Goal: Task Accomplishment & Management: Complete application form

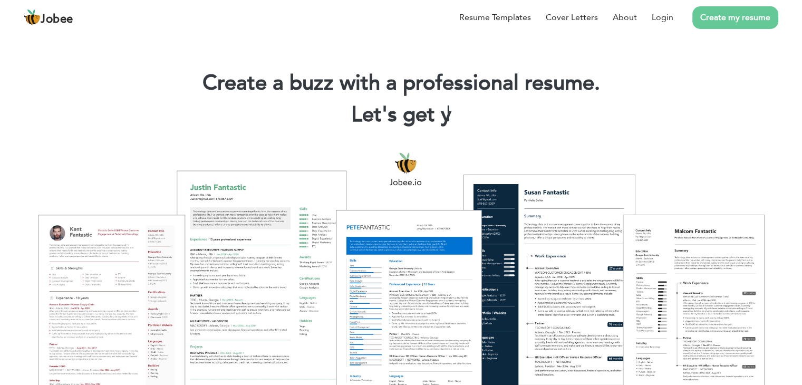
click at [724, 19] on link "Create my resume" at bounding box center [735, 17] width 86 height 23
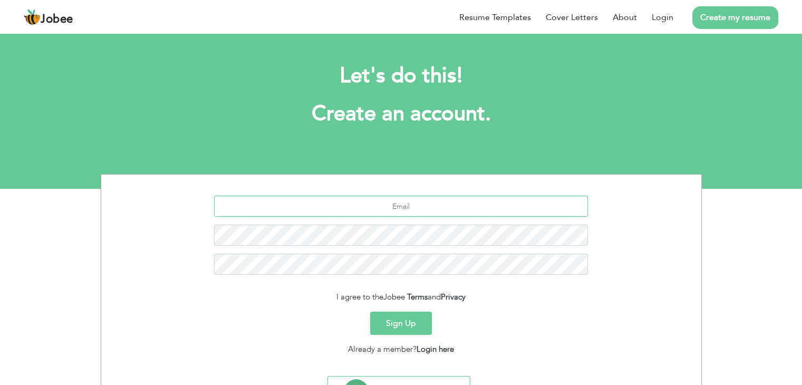
click at [385, 204] on input "text" at bounding box center [401, 206] width 374 height 21
type input "engr.wardan@gmail.com"
click at [446, 205] on input "engr.wardan@gmail.com" at bounding box center [401, 206] width 374 height 21
click at [407, 324] on button "Sign Up" at bounding box center [401, 323] width 62 height 23
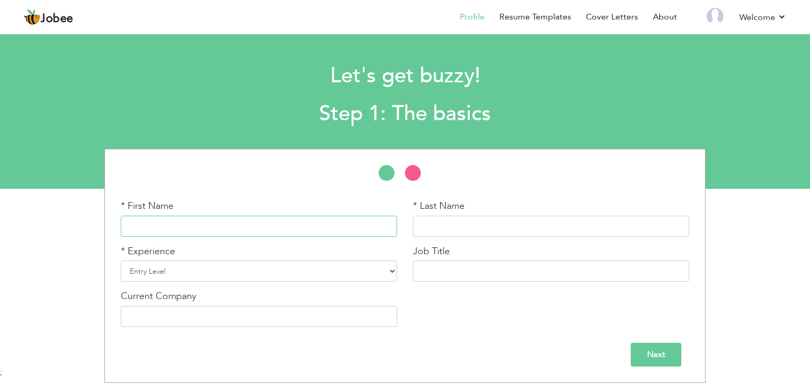
click at [308, 233] on input "text" at bounding box center [259, 226] width 276 height 21
type input "Wardan Mahmood"
type input "Wardan"
type input "Mahmood"
click at [391, 270] on select "Entry Level Less than 1 Year 1 Year 2 Years 3 Years 4 Years 5 Years 6 Years 7 Y…" at bounding box center [259, 270] width 276 height 21
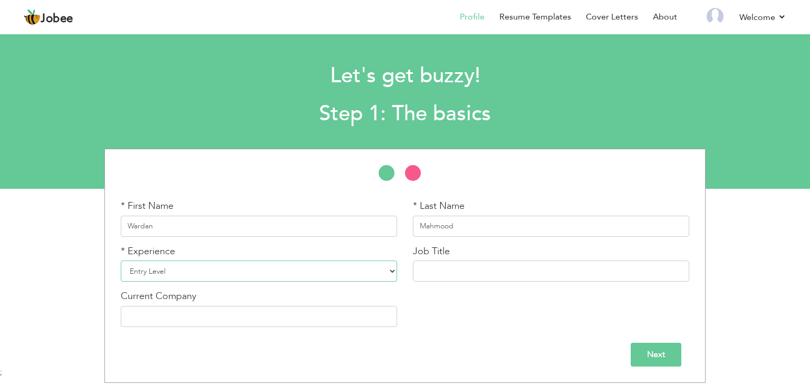
select select "10"
click at [121, 260] on select "Entry Level Less than 1 Year 1 Year 2 Years 3 Years 4 Years 5 Years 6 Years 7 Y…" at bounding box center [259, 270] width 276 height 21
click at [452, 276] on input "text" at bounding box center [551, 270] width 276 height 21
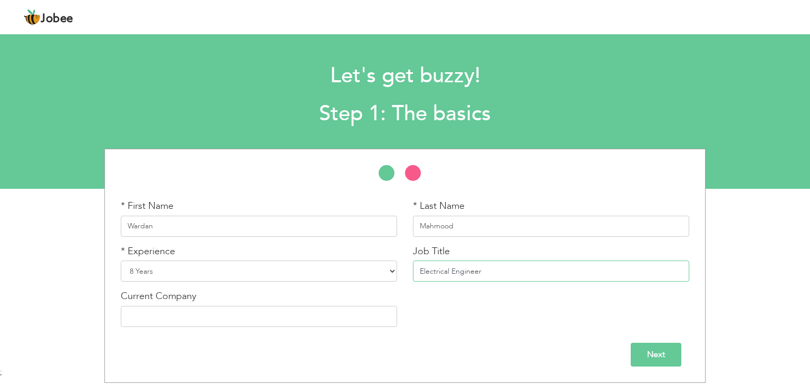
type input "Electrical Engineer"
click at [345, 317] on input "text" at bounding box center [259, 316] width 276 height 21
type input "Infrastructure Development Authority Punjab"
click at [652, 351] on input "Next" at bounding box center [656, 355] width 51 height 24
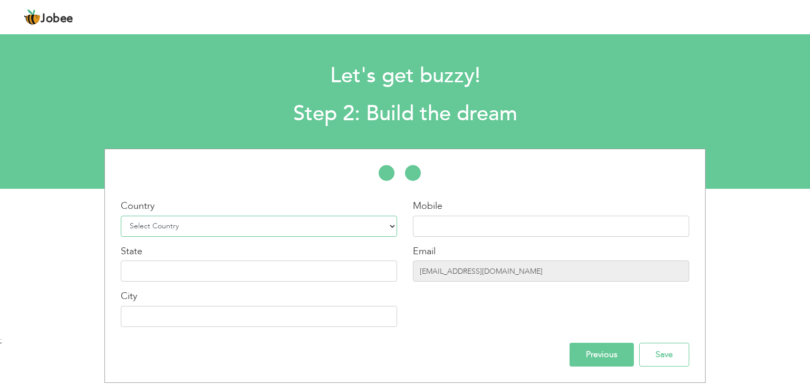
click at [218, 228] on select "Select Country Afghanistan Albania Algeria American Samoa Andorra Angola Anguil…" at bounding box center [259, 226] width 276 height 21
select select "166"
click at [121, 216] on select "Select Country Afghanistan Albania Algeria American Samoa Andorra Angola Anguil…" at bounding box center [259, 226] width 276 height 21
click at [491, 220] on input "text" at bounding box center [551, 226] width 276 height 21
type input "00923436665533"
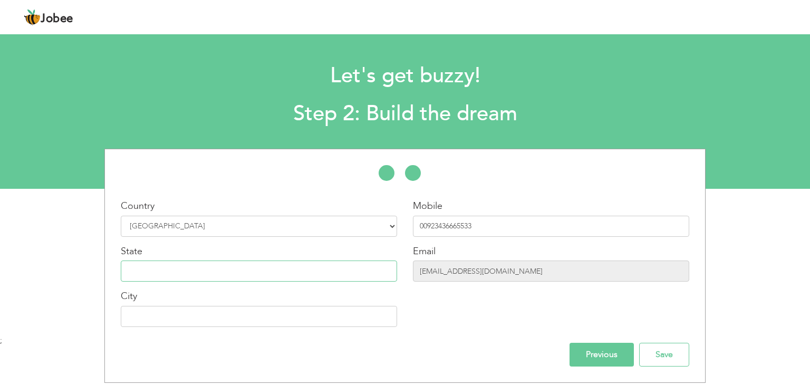
click at [276, 274] on input "text" at bounding box center [259, 270] width 276 height 21
type input "Punjab"
type input "F"
type input "a"
type input "[GEOGRAPHIC_DATA]"
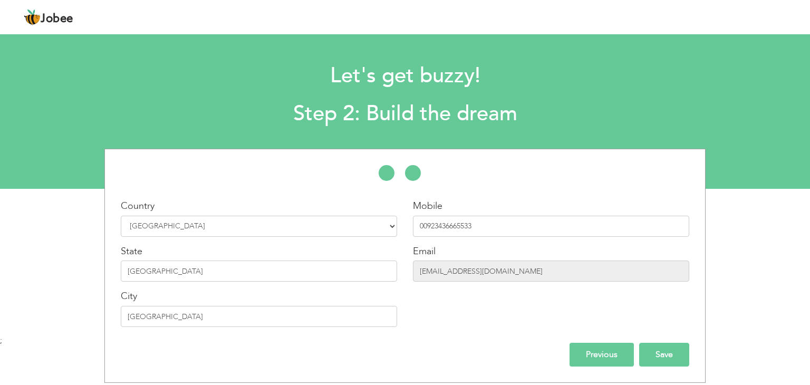
click at [661, 349] on input "Save" at bounding box center [664, 355] width 50 height 24
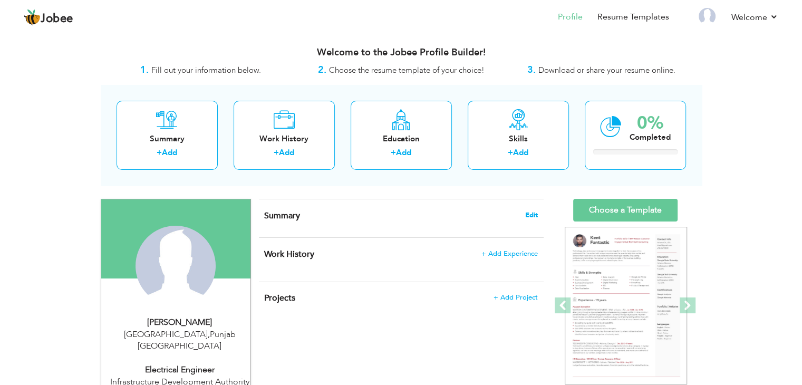
click at [536, 212] on span "Edit" at bounding box center [531, 214] width 13 height 7
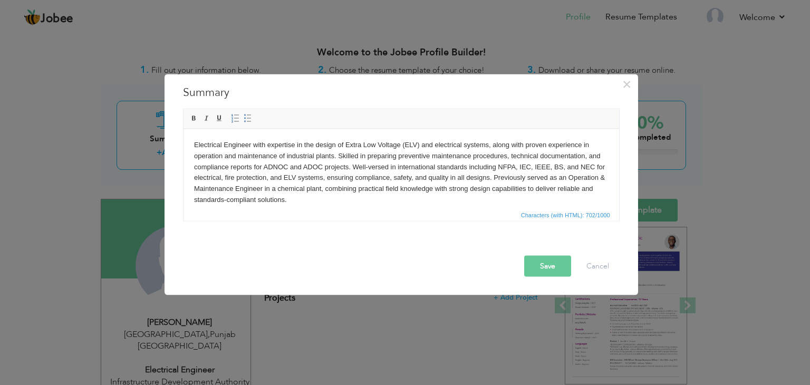
click at [535, 266] on button "Save" at bounding box center [547, 266] width 47 height 21
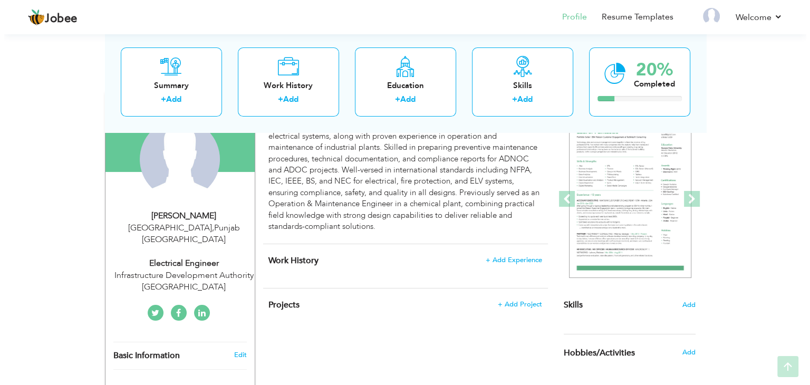
scroll to position [158, 0]
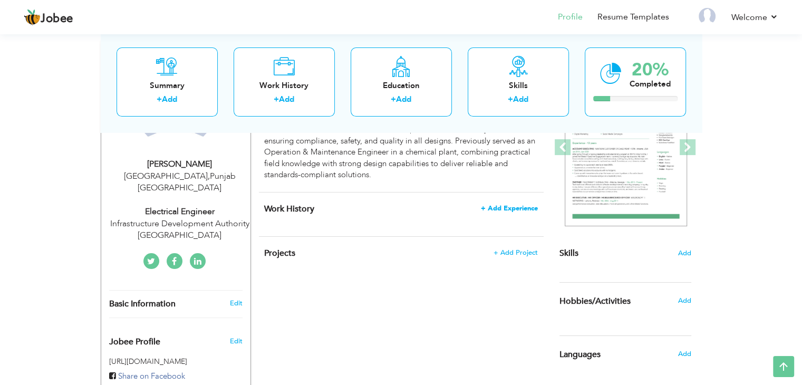
click at [495, 208] on span "+ Add Experience" at bounding box center [509, 208] width 57 height 7
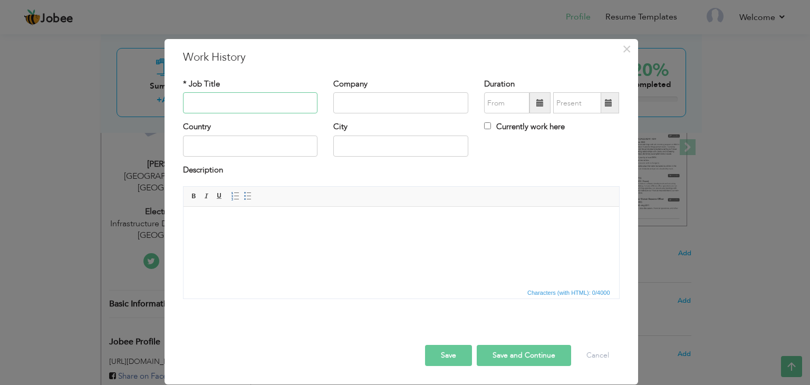
type input "|"
type input "Electrical Design Engineer"
type input "ZGL"
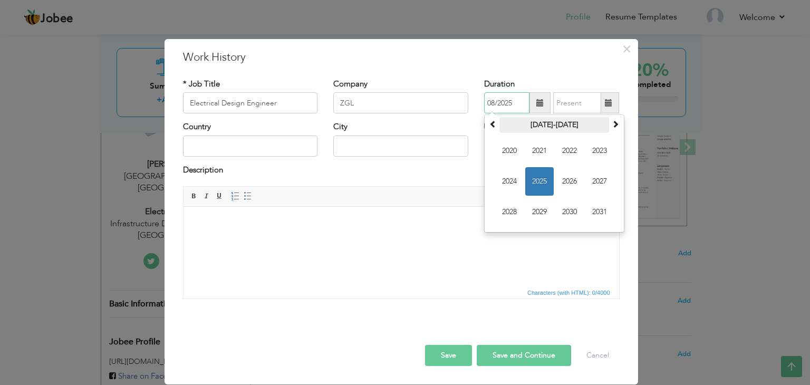
click at [538, 121] on th "[DATE]-[DATE]" at bounding box center [554, 125] width 110 height 16
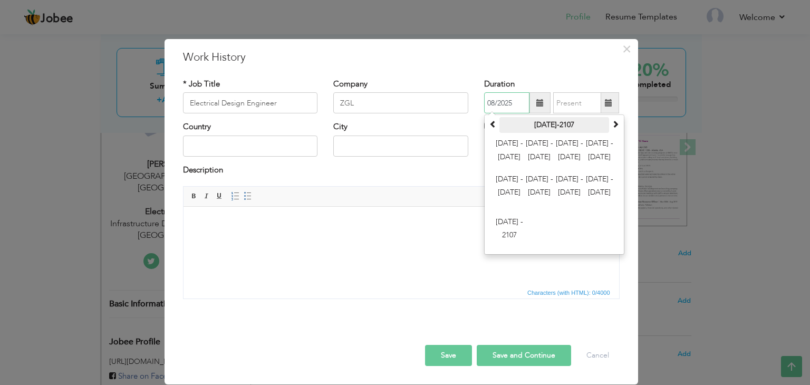
click at [553, 124] on th "[DATE]-2107" at bounding box center [554, 125] width 110 height 16
click at [544, 102] on span at bounding box center [539, 102] width 21 height 21
click at [495, 125] on span at bounding box center [492, 123] width 7 height 7
click at [616, 123] on span at bounding box center [615, 123] width 7 height 7
click at [567, 123] on th "[DATE]-2107" at bounding box center [554, 125] width 110 height 16
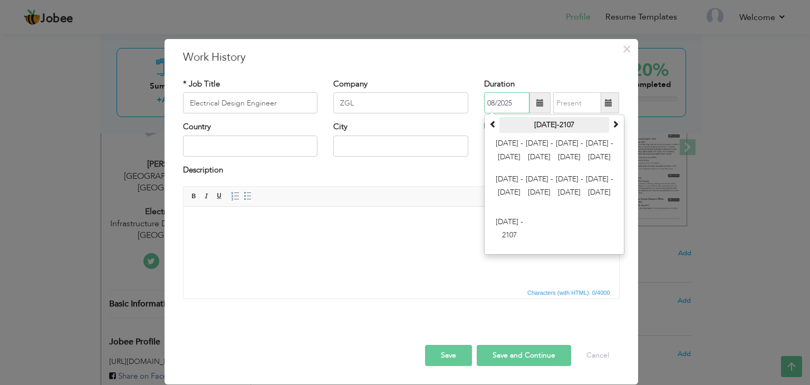
click at [553, 123] on th "[DATE]-2107" at bounding box center [554, 125] width 110 height 16
click at [544, 152] on span "[DATE] - [DATE]" at bounding box center [539, 151] width 28 height 28
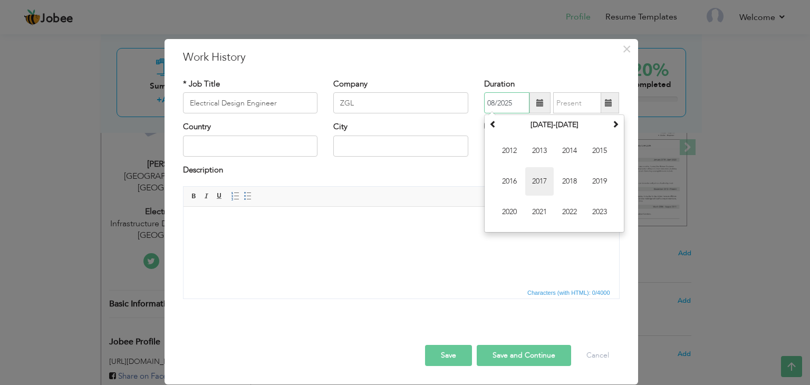
click at [540, 182] on span "2017" at bounding box center [539, 181] width 28 height 28
click at [517, 150] on span "Jan" at bounding box center [509, 151] width 28 height 28
type input "01/2017"
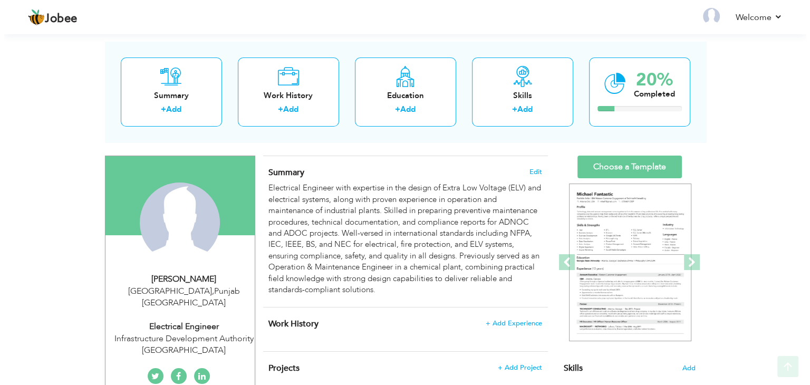
scroll to position [105, 0]
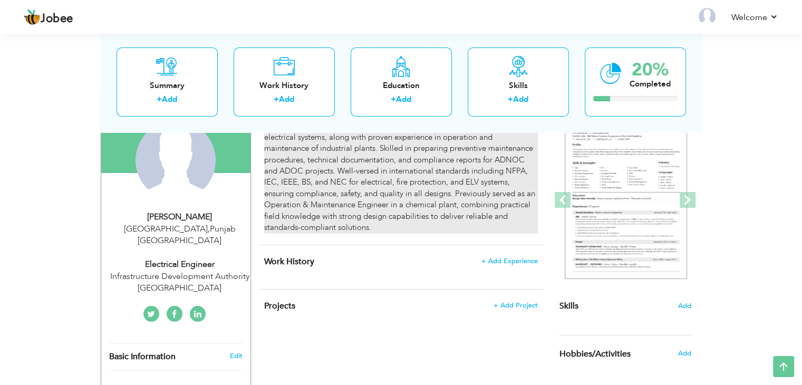
click at [487, 197] on div "Electrical Engineer with expertise in the design of Extra Low Voltage (ELV) and…" at bounding box center [400, 176] width 273 height 113
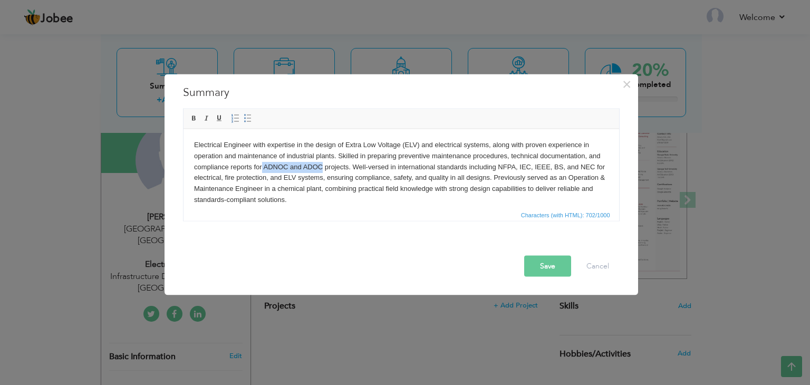
drag, startPoint x: 262, startPoint y: 167, endPoint x: 321, endPoint y: 166, distance: 59.1
click at [321, 166] on body "Electrical Engineer with expertise in the design of Extra Low Voltage (ELV) and…" at bounding box center [401, 172] width 414 height 66
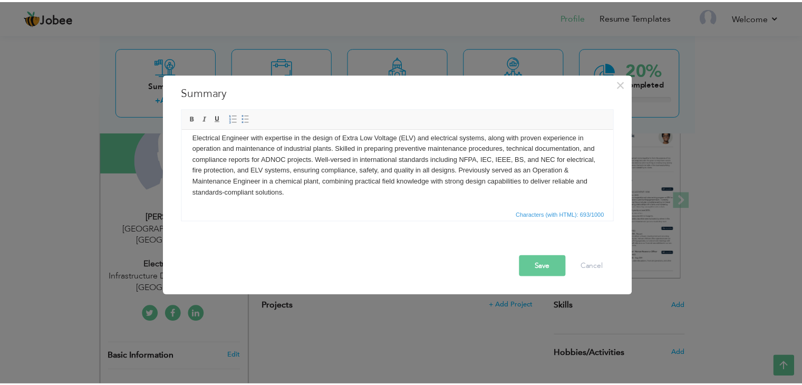
scroll to position [0, 0]
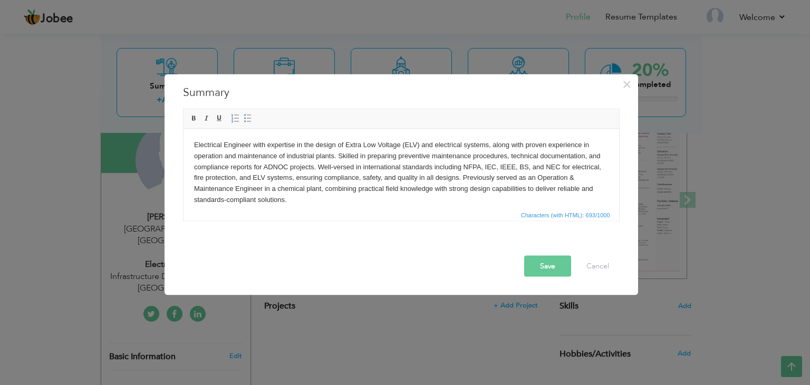
click at [318, 171] on body "Electrical Engineer with expertise in the design of Extra Low Voltage (ELV) and…" at bounding box center [401, 172] width 414 height 66
click at [552, 270] on button "Save" at bounding box center [547, 266] width 47 height 21
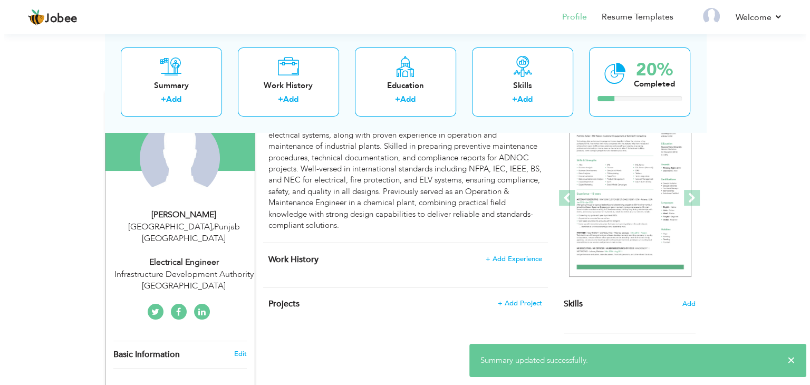
scroll to position [105, 0]
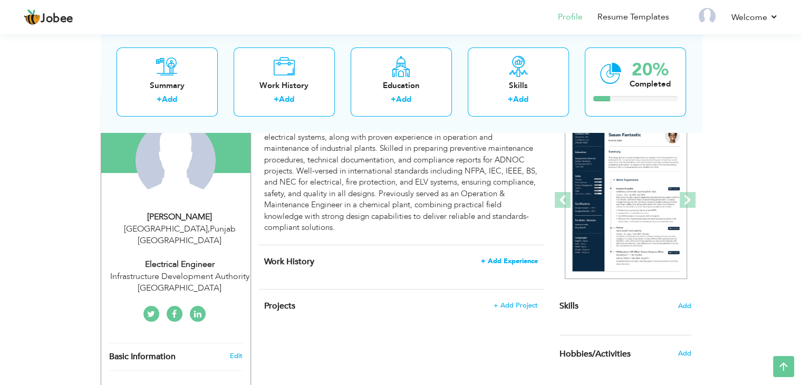
click at [491, 260] on span "+ Add Experience" at bounding box center [509, 260] width 57 height 7
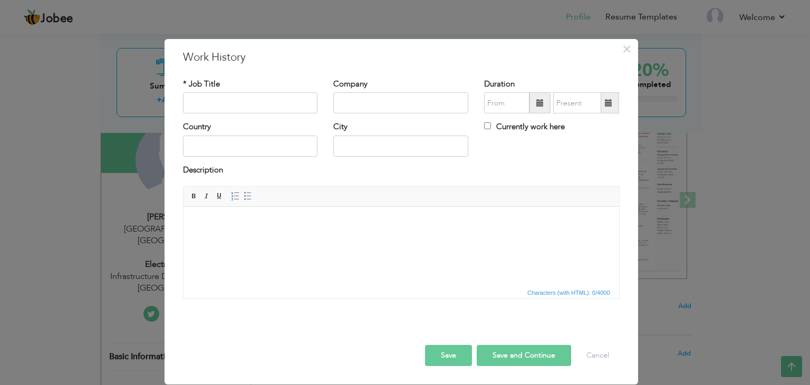
click at [543, 102] on span at bounding box center [539, 102] width 7 height 7
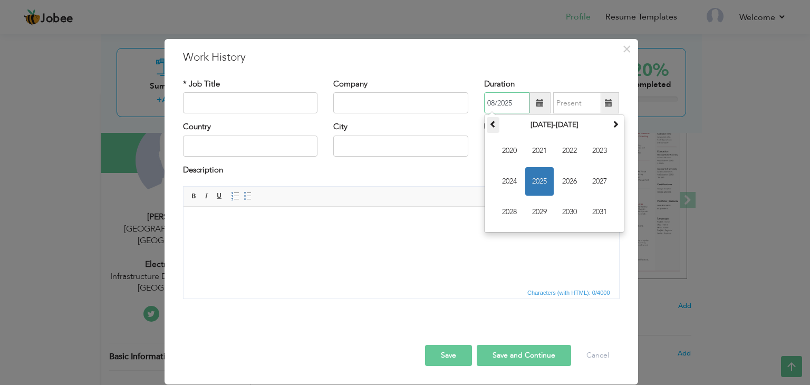
click at [491, 127] on span at bounding box center [492, 123] width 7 height 7
click at [593, 182] on span "2017" at bounding box center [599, 181] width 28 height 28
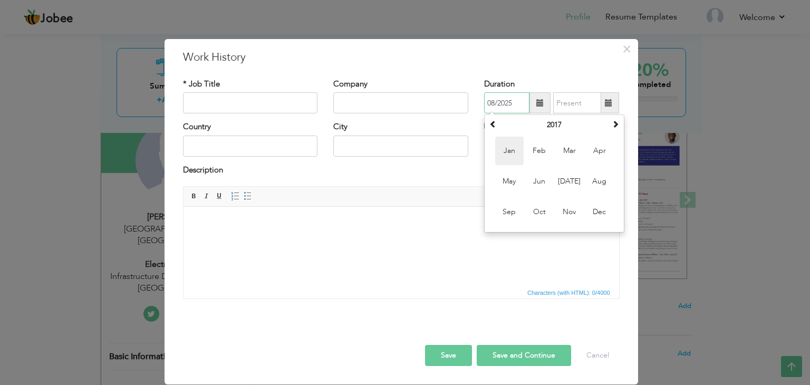
click at [505, 152] on span "Jan" at bounding box center [509, 151] width 28 height 28
type input "01/2017"
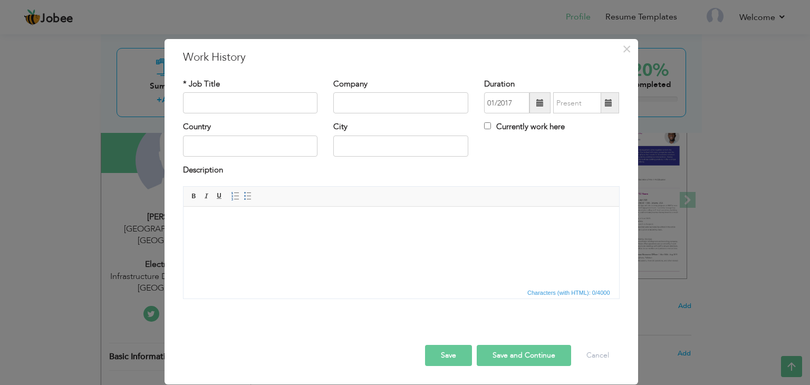
click at [607, 100] on span at bounding box center [608, 102] width 7 height 7
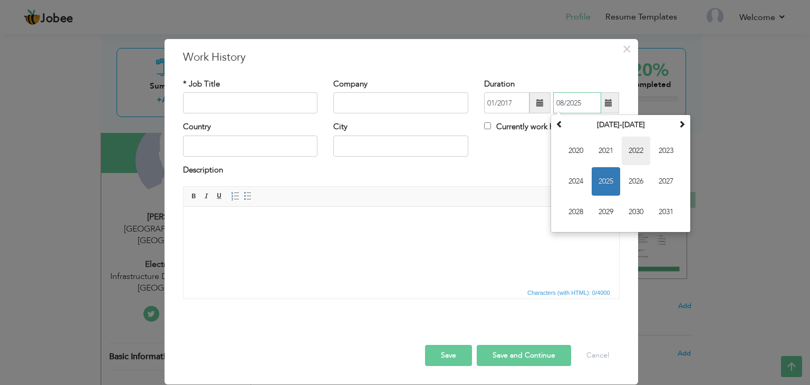
click at [642, 151] on span "2022" at bounding box center [636, 151] width 28 height 28
click at [605, 152] on span "Feb" at bounding box center [606, 151] width 28 height 28
type input "02/2022"
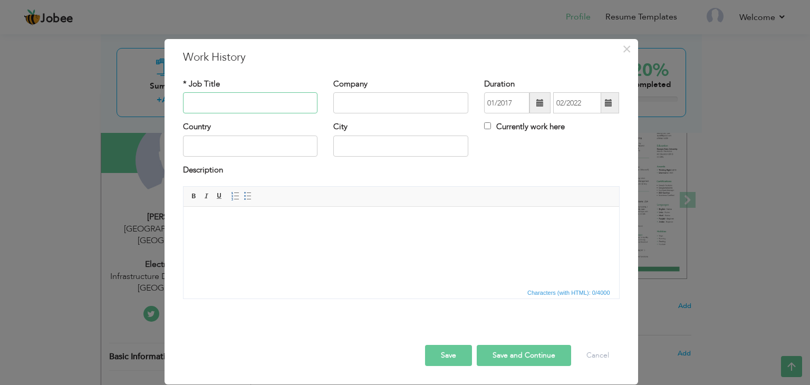
click at [268, 103] on input "text" at bounding box center [250, 102] width 135 height 21
type input "Electrical Design Engineer"
click at [427, 96] on input "text" at bounding box center [400, 102] width 135 height 21
type input "ZGL"
click at [279, 142] on input "text" at bounding box center [250, 146] width 135 height 21
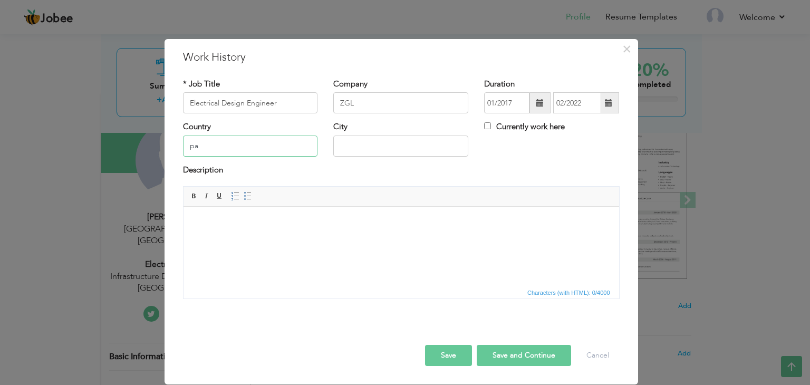
type input "p"
type input "[GEOGRAPHIC_DATA]"
click at [268, 224] on body at bounding box center [401, 222] width 414 height 11
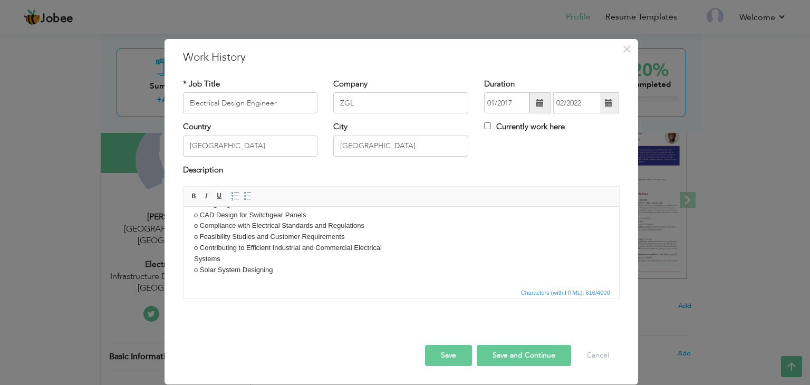
scroll to position [0, 0]
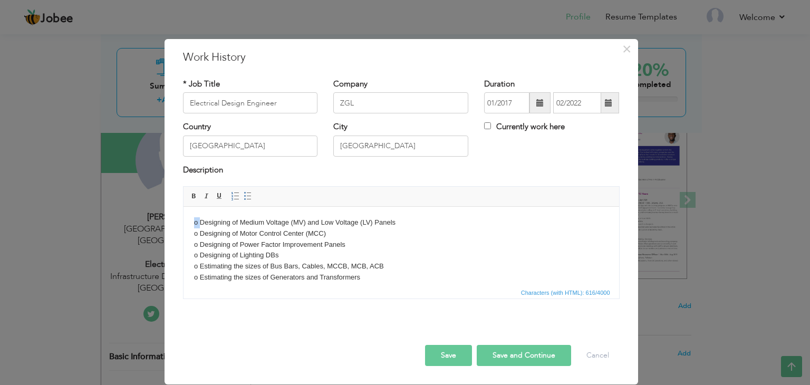
drag, startPoint x: 196, startPoint y: 220, endPoint x: 175, endPoint y: 220, distance: 21.1
click at [183, 220] on html "o Designing of Medium Voltage (MV) and Low Voltage (LV) Panels o Designing of M…" at bounding box center [401, 288] width 436 height 163
click at [515, 351] on button "Save and Continue" at bounding box center [524, 355] width 94 height 21
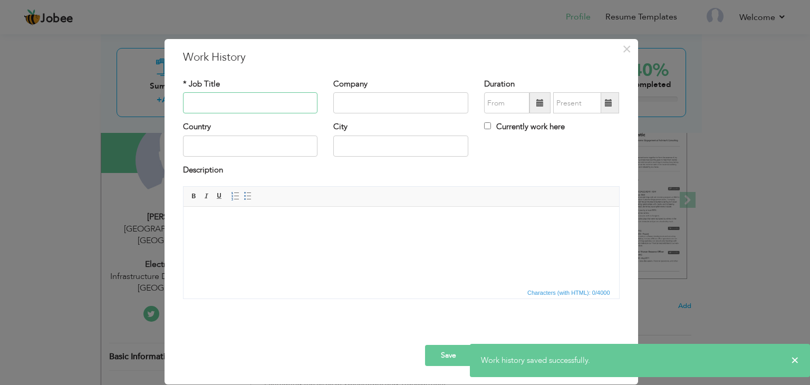
click at [288, 100] on input "text" at bounding box center [250, 102] width 135 height 21
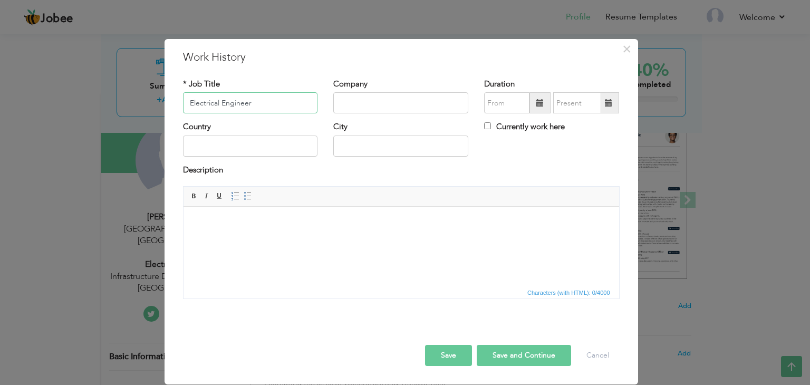
type input "Electrical Engineer"
type input "Sitara Chemical Industries Limited"
click at [539, 103] on span at bounding box center [539, 102] width 7 height 7
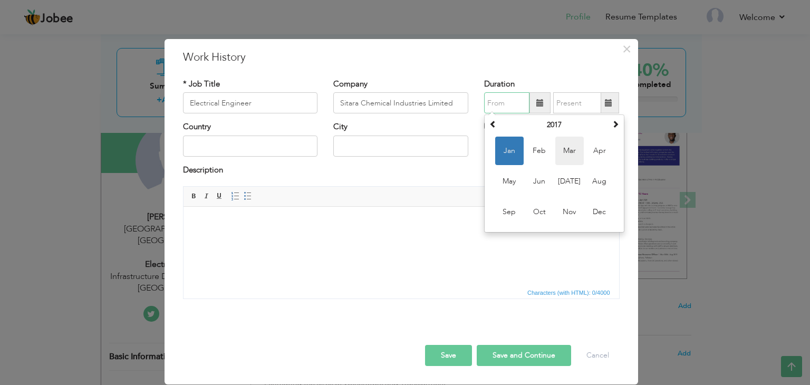
click at [574, 152] on span "Mar" at bounding box center [569, 151] width 28 height 28
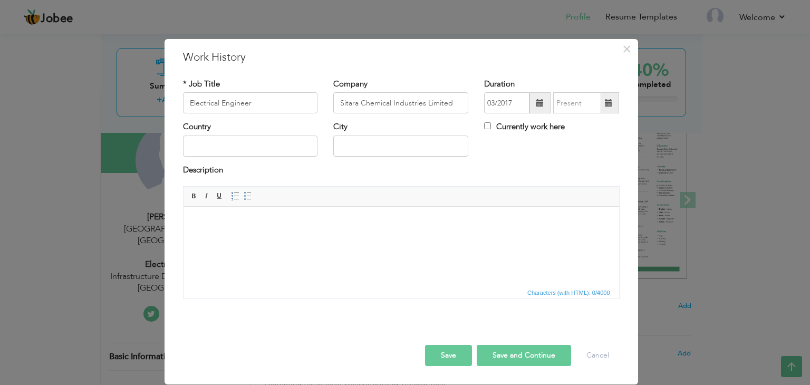
click at [539, 103] on span at bounding box center [539, 102] width 7 height 7
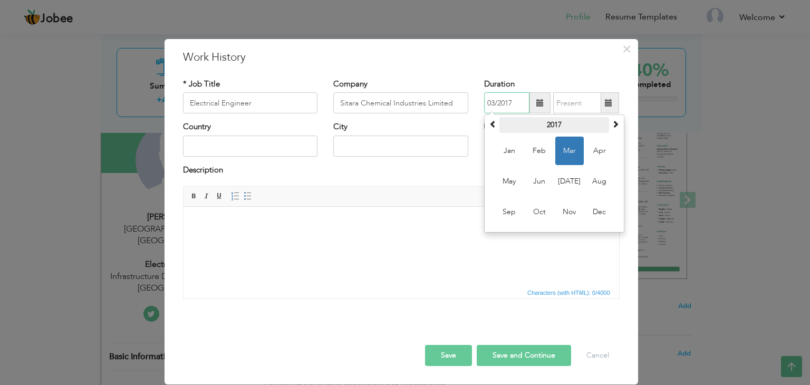
click at [548, 126] on th "2017" at bounding box center [554, 125] width 110 height 16
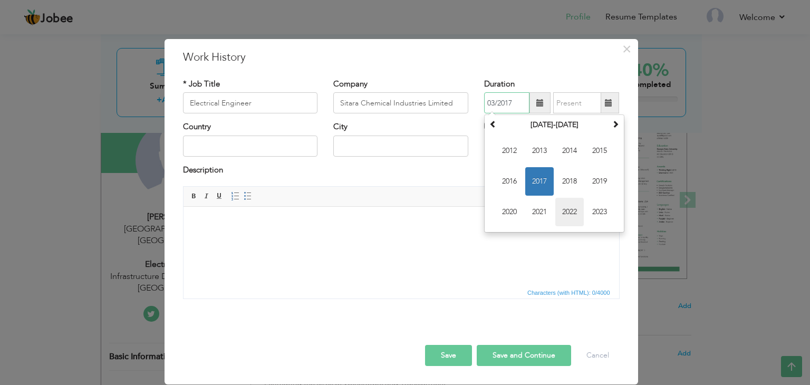
click at [567, 206] on span "2022" at bounding box center [569, 212] width 28 height 28
click at [567, 154] on span "Mar" at bounding box center [569, 151] width 28 height 28
type input "03/2022"
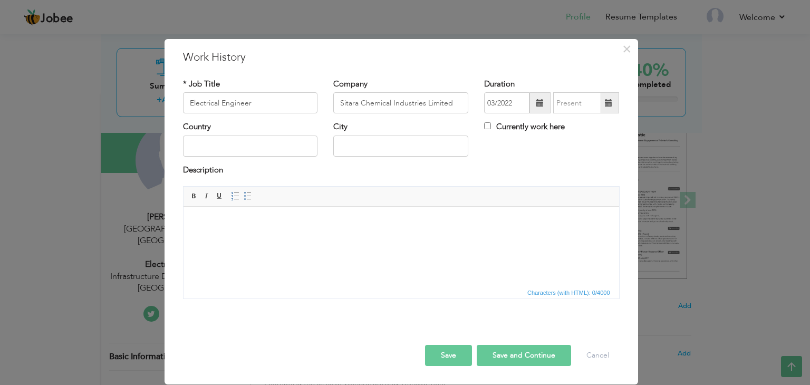
click at [607, 104] on span at bounding box center [608, 102] width 7 height 7
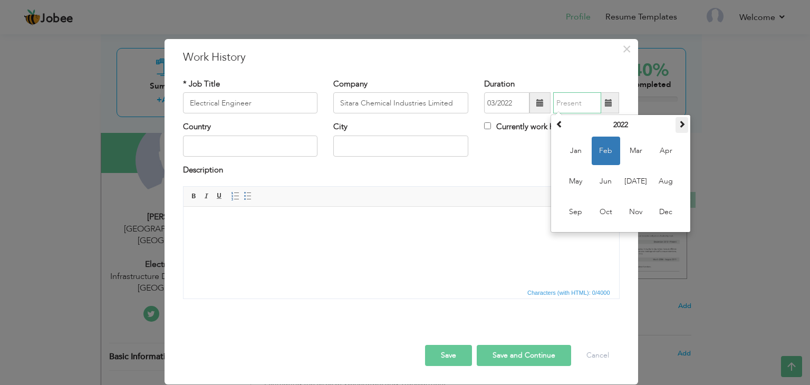
click at [679, 125] on span at bounding box center [681, 123] width 7 height 7
click at [601, 209] on span "Oct" at bounding box center [606, 212] width 28 height 28
type input "10/2024"
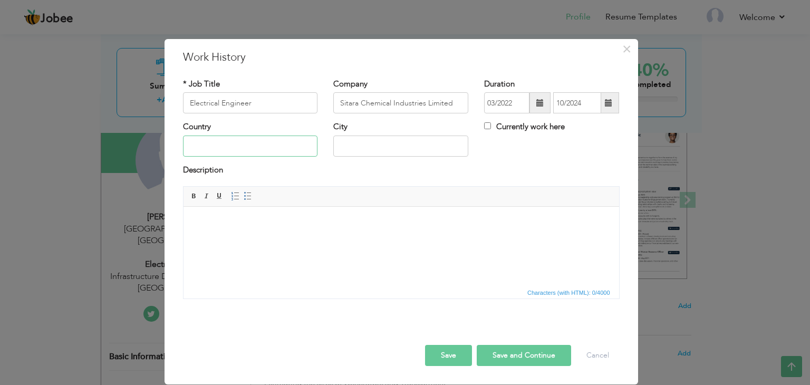
click at [247, 139] on input "text" at bounding box center [250, 146] width 135 height 21
type input "[GEOGRAPHIC_DATA]"
click at [257, 239] on html at bounding box center [401, 223] width 436 height 32
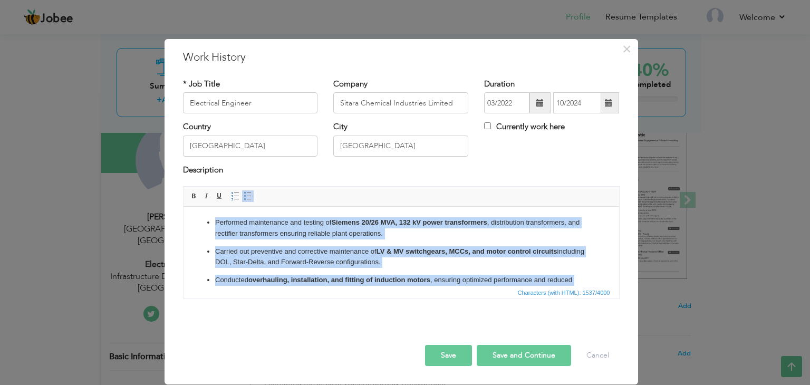
drag, startPoint x: 256, startPoint y: 281, endPoint x: 347, endPoint y: 357, distance: 119.1
click at [183, 207] on html "Performed maintenance and testing of Siemens 20/26 MVA, 132 kV power transforme…" at bounding box center [401, 333] width 436 height 252
click at [195, 197] on span at bounding box center [194, 196] width 8 height 8
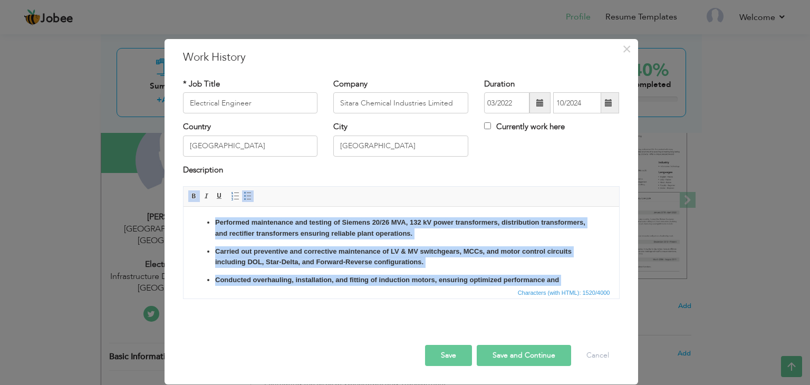
click at [195, 197] on span at bounding box center [194, 196] width 8 height 8
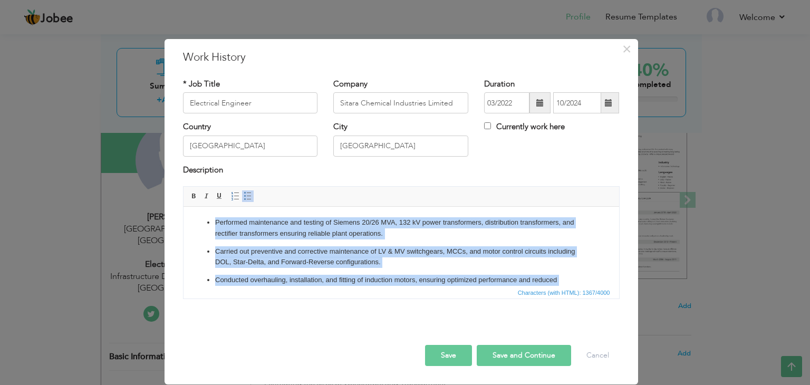
click at [341, 249] on p "Carried out preventive and corrective maintenance of LV & MV switchgears, MCCs,…" at bounding box center [401, 257] width 372 height 22
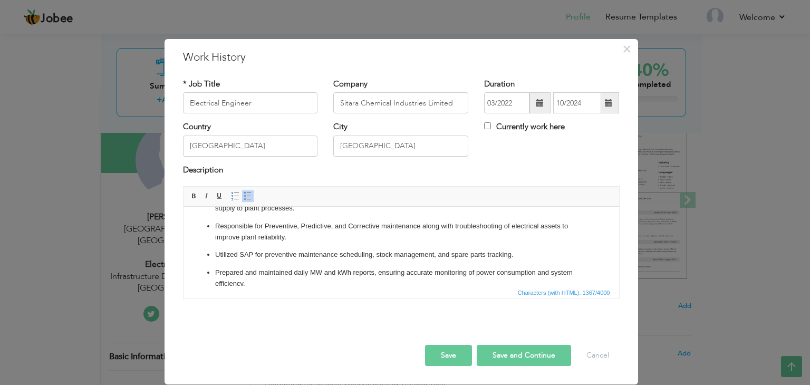
scroll to position [172, 0]
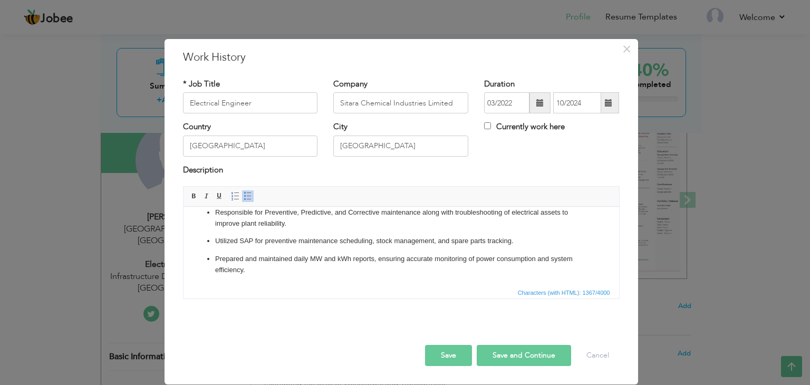
click at [498, 353] on button "Save and Continue" at bounding box center [524, 355] width 94 height 21
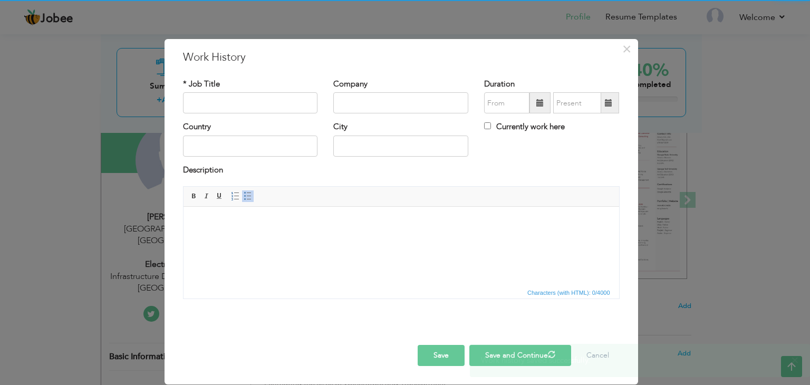
scroll to position [0, 0]
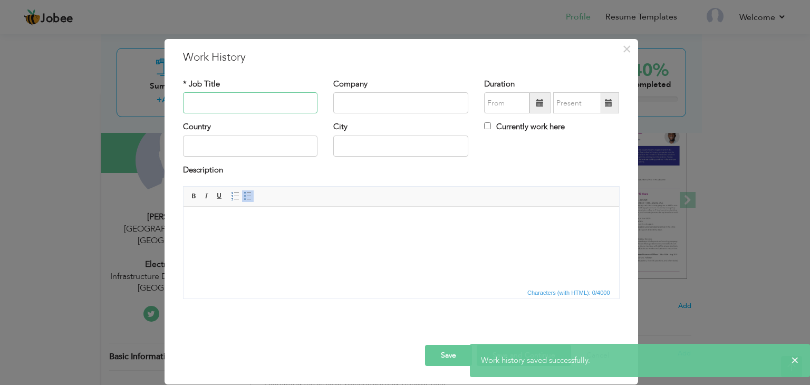
click at [281, 103] on input "text" at bounding box center [250, 102] width 135 height 21
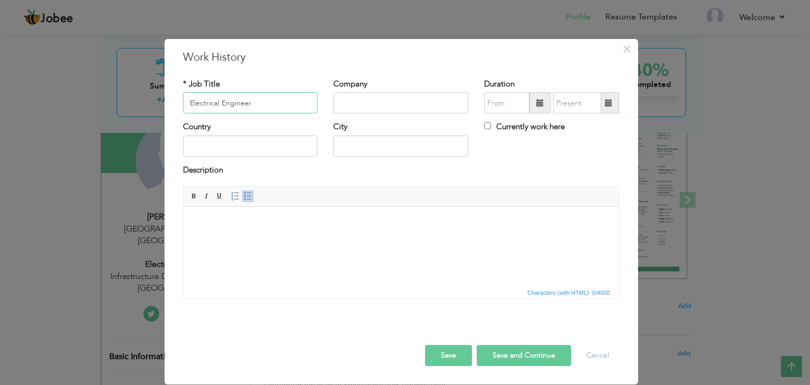
type input "Electrical Engineer"
type input "Velosi Asset Integrity Limited"
click at [510, 102] on input "text" at bounding box center [506, 102] width 45 height 21
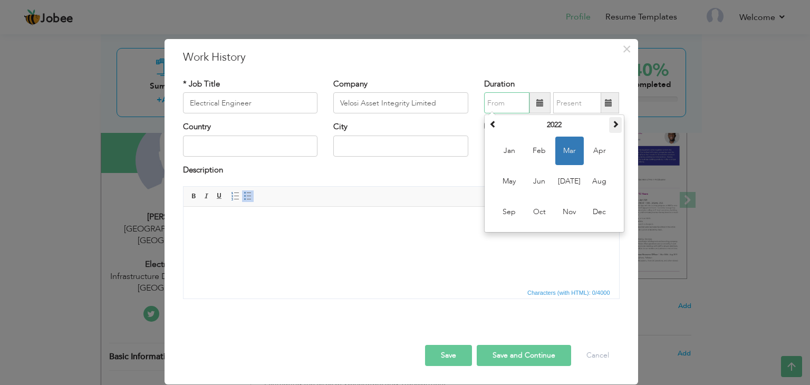
click at [618, 123] on span at bounding box center [615, 123] width 7 height 7
click at [565, 215] on span "Nov" at bounding box center [569, 212] width 28 height 28
type input "11/2024"
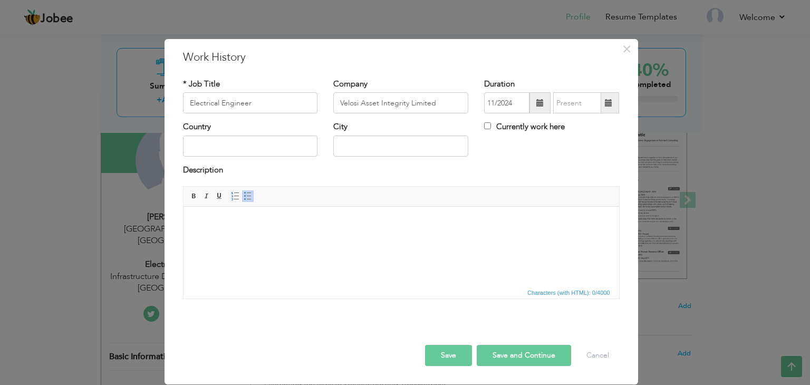
click at [610, 103] on span at bounding box center [608, 102] width 7 height 7
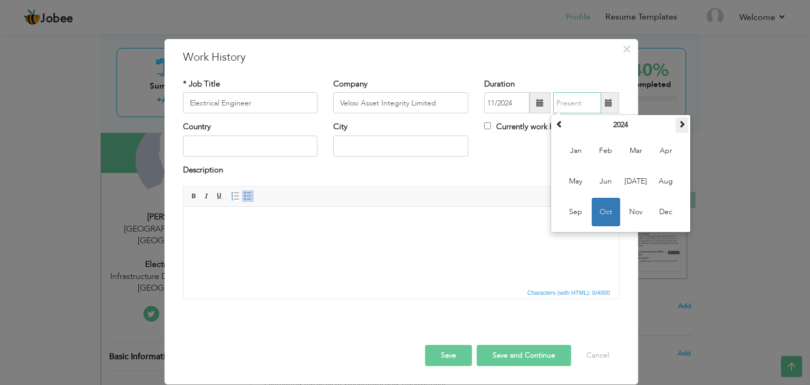
click at [681, 123] on span at bounding box center [681, 123] width 7 height 7
click at [615, 149] on span "Feb" at bounding box center [606, 151] width 28 height 28
type input "02/2025"
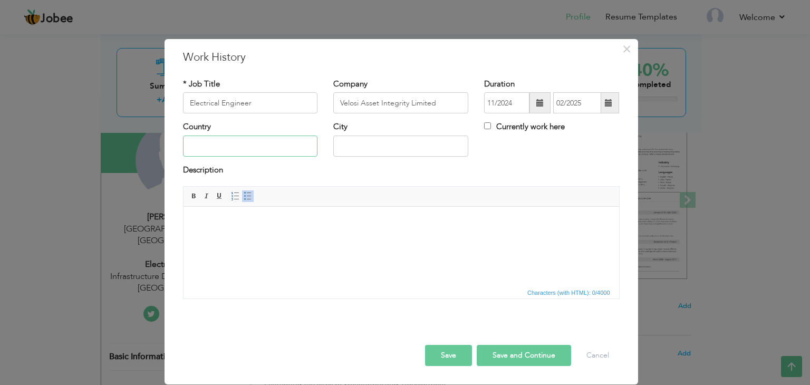
click at [284, 148] on input "text" at bounding box center [250, 146] width 135 height 21
type input "[GEOGRAPHIC_DATA]"
click at [350, 239] on html at bounding box center [401, 223] width 436 height 32
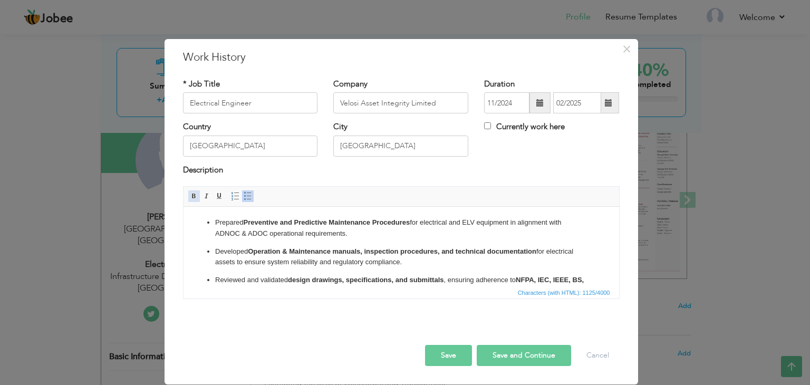
click at [192, 193] on span at bounding box center [194, 196] width 8 height 8
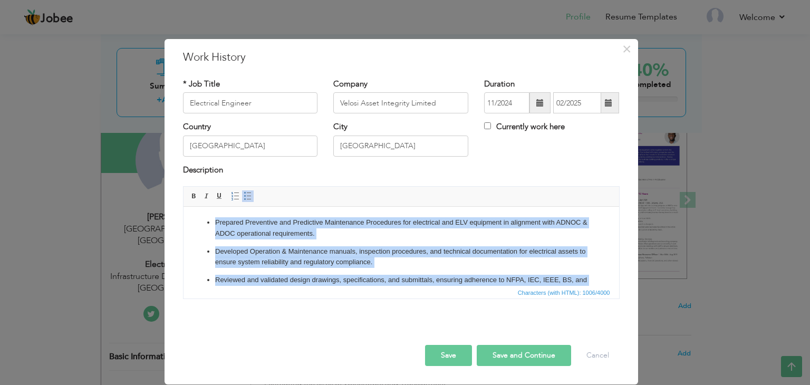
click at [268, 257] on p "Developed Operation & Maintenance manuals, inspection procedures, and technical…" at bounding box center [401, 257] width 372 height 22
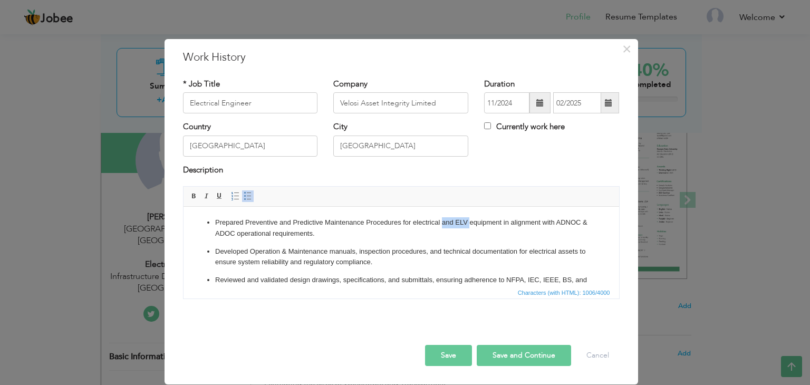
drag, startPoint x: 441, startPoint y: 224, endPoint x: 470, endPoint y: 224, distance: 28.5
click at [470, 224] on p "Prepared Preventive and Predictive Maintenance Procedures for electrical and EL…" at bounding box center [401, 228] width 372 height 22
click at [263, 251] on p "Developed Operation & Maintenance manuals, inspection procedures, and technical…" at bounding box center [401, 257] width 372 height 22
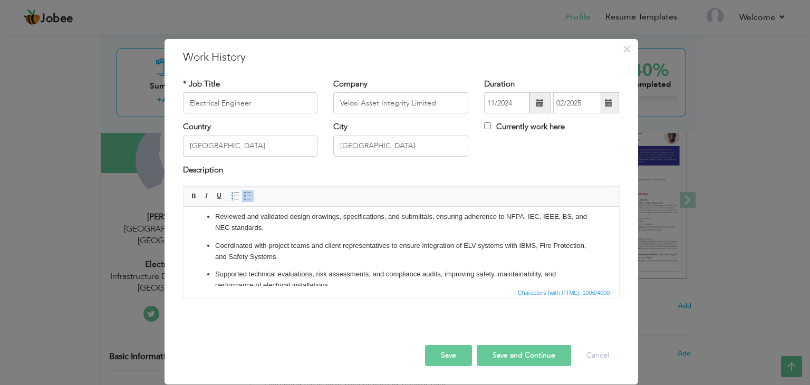
scroll to position [84, 0]
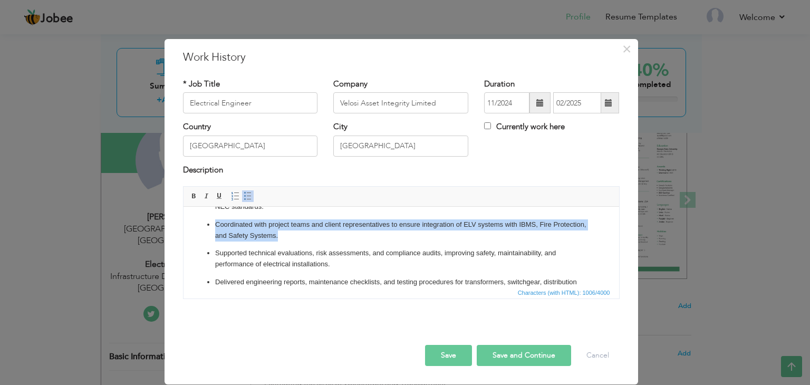
drag, startPoint x: 314, startPoint y: 237, endPoint x: 207, endPoint y: 229, distance: 106.8
click at [215, 229] on li "Coordinated with project teams and client representatives to ensure integration…" at bounding box center [401, 230] width 372 height 22
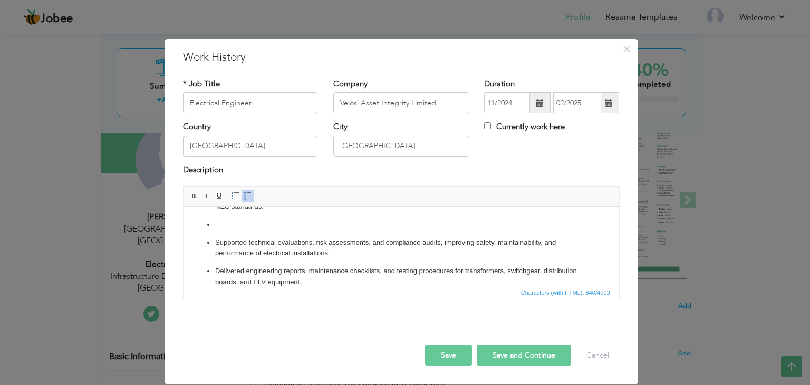
scroll to position [79, 0]
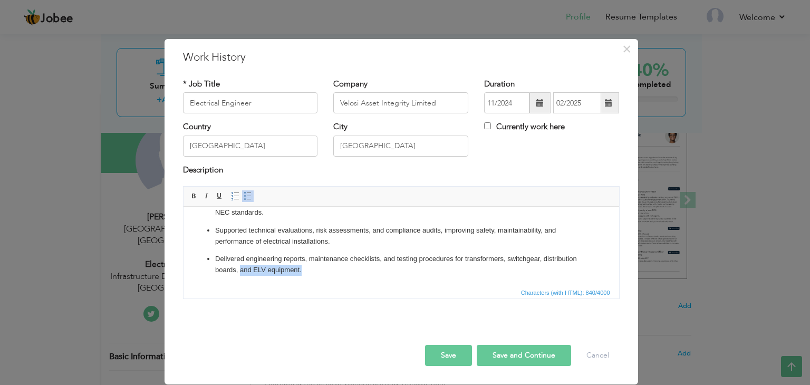
drag, startPoint x: 293, startPoint y: 273, endPoint x: 239, endPoint y: 273, distance: 53.8
click at [239, 273] on p "Delivered engineering reports, maintenance checklists, and testing procedures f…" at bounding box center [401, 265] width 372 height 22
click at [267, 271] on p "Delivered engineering reports, maintenance checklists, and testing procedures f…" at bounding box center [401, 265] width 372 height 22
drag, startPoint x: 267, startPoint y: 271, endPoint x: 236, endPoint y: 271, distance: 30.6
click at [236, 271] on p "Delivered engineering reports, maintenance checklists, and testing procedures f…" at bounding box center [401, 265] width 372 height 22
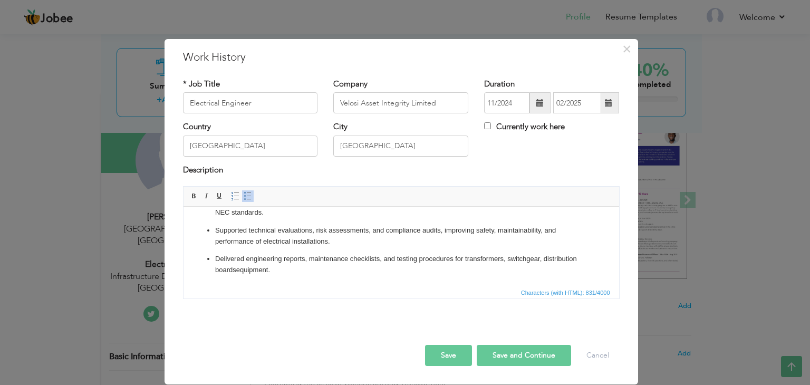
click at [542, 260] on p "Delivered engineering reports, maintenance checklists, and testing procedures f…" at bounding box center [401, 265] width 372 height 22
click at [538, 260] on p "Delivered engineering reports, maintenance checklists, and testing procedures f…" at bounding box center [401, 265] width 372 height 22
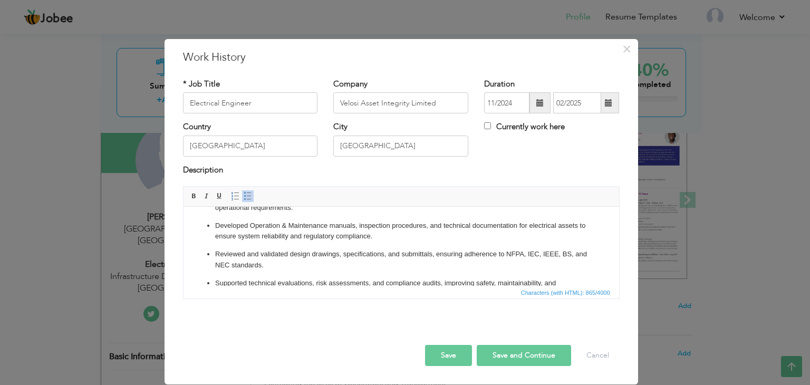
scroll to position [0, 0]
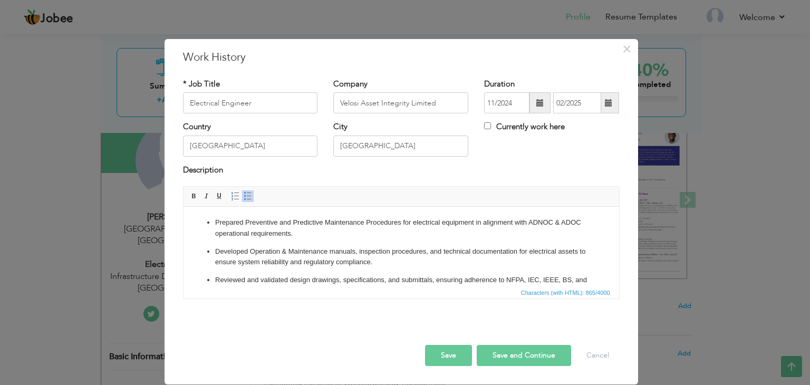
click at [502, 354] on button "Save and Continue" at bounding box center [524, 355] width 94 height 21
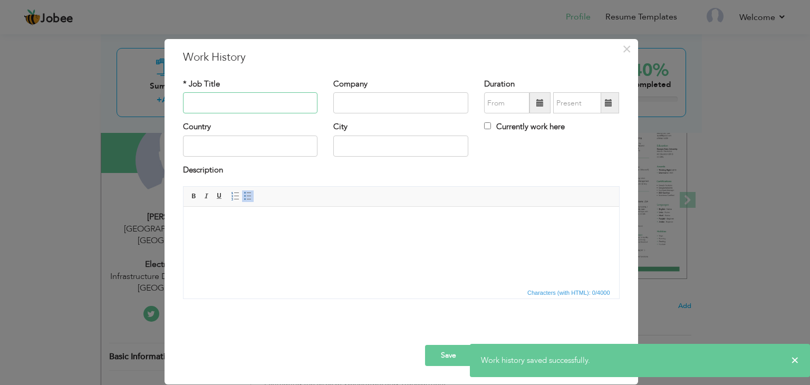
click at [297, 106] on input "text" at bounding box center [250, 102] width 135 height 21
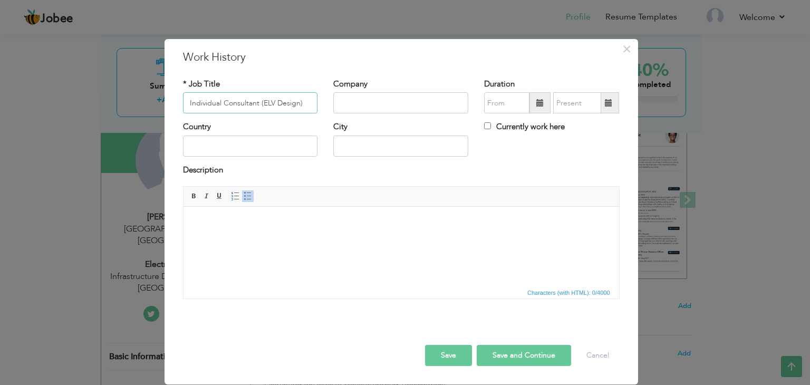
type input "Individual Consultant (ELV Design)"
type input "Infrastructure Development Authority [GEOGRAPHIC_DATA]"
click at [537, 104] on span at bounding box center [539, 102] width 7 height 7
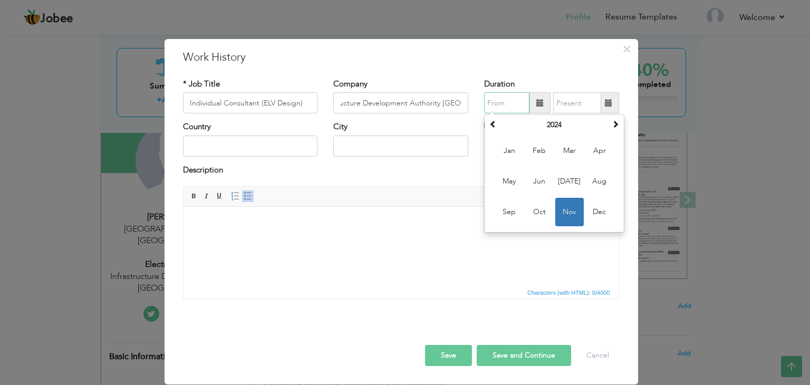
scroll to position [0, 0]
click at [615, 128] on span at bounding box center [615, 123] width 7 height 7
click at [572, 154] on span "Mar" at bounding box center [569, 151] width 28 height 28
type input "03/2025"
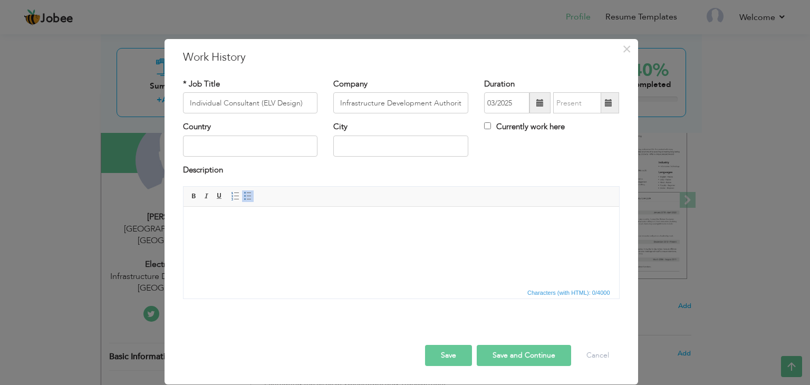
click at [606, 104] on span at bounding box center [608, 102] width 7 height 7
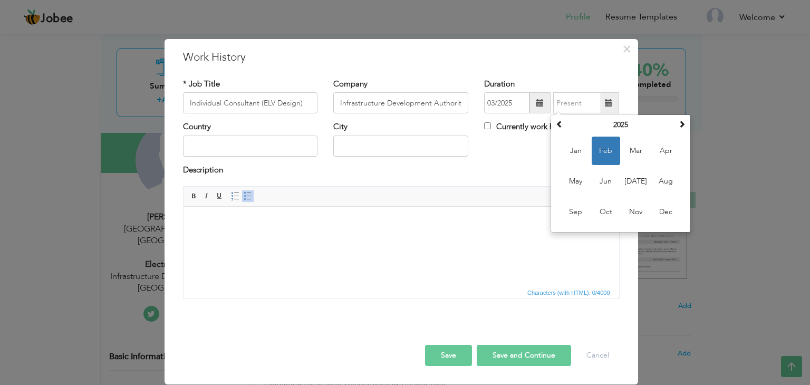
click at [612, 99] on span at bounding box center [608, 102] width 7 height 7
click at [485, 125] on input "Currently work here" at bounding box center [487, 125] width 7 height 7
checkbox input "true"
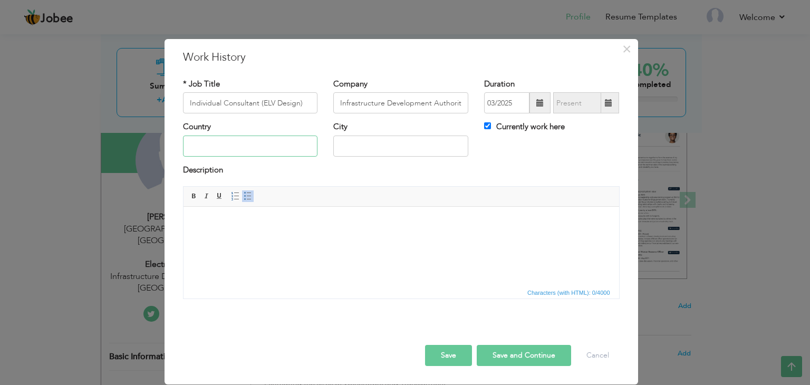
click at [234, 141] on input "text" at bounding box center [250, 146] width 135 height 21
type input "[GEOGRAPHIC_DATA]"
click at [276, 239] on html at bounding box center [401, 223] width 436 height 32
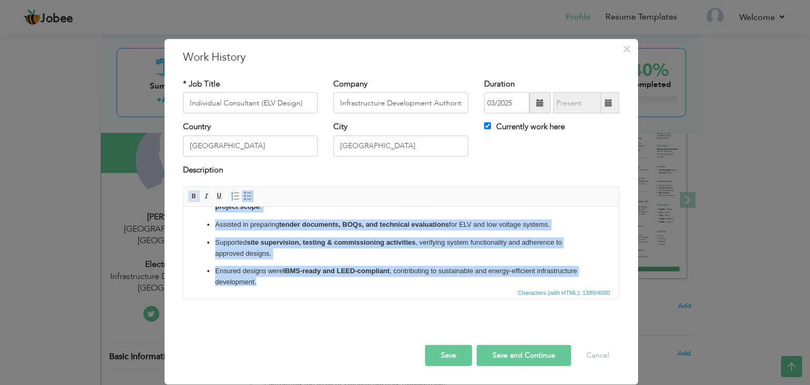
click at [195, 192] on span at bounding box center [194, 196] width 8 height 8
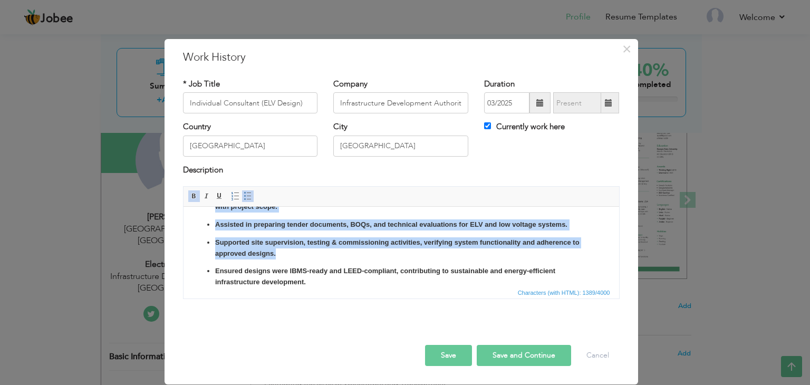
click at [195, 192] on span at bounding box center [194, 196] width 8 height 8
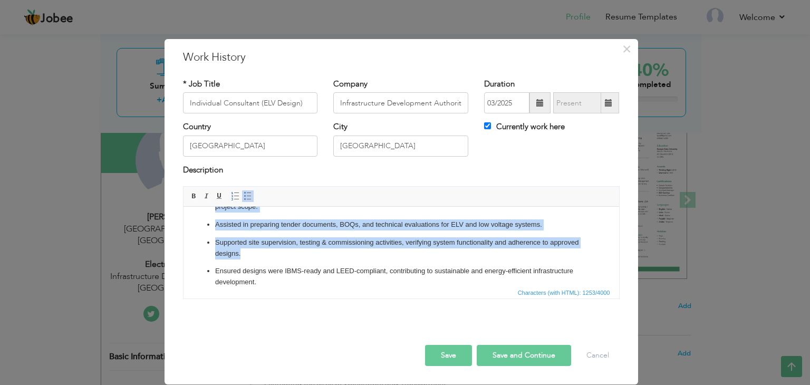
click at [292, 238] on p "Supported site supervision, testing & commissioning activities, verifying syste…" at bounding box center [401, 248] width 372 height 22
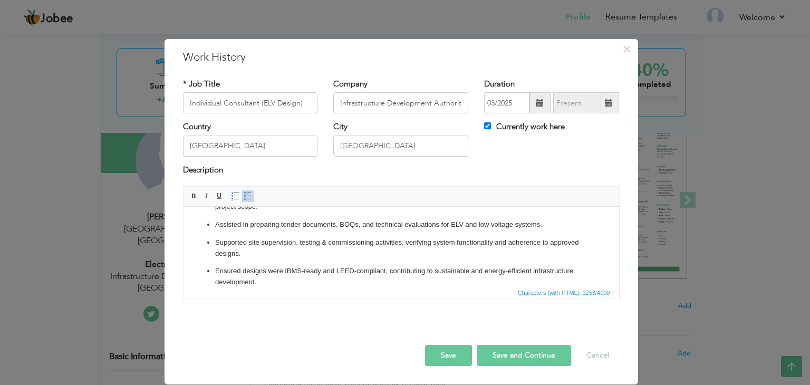
scroll to position [0, 0]
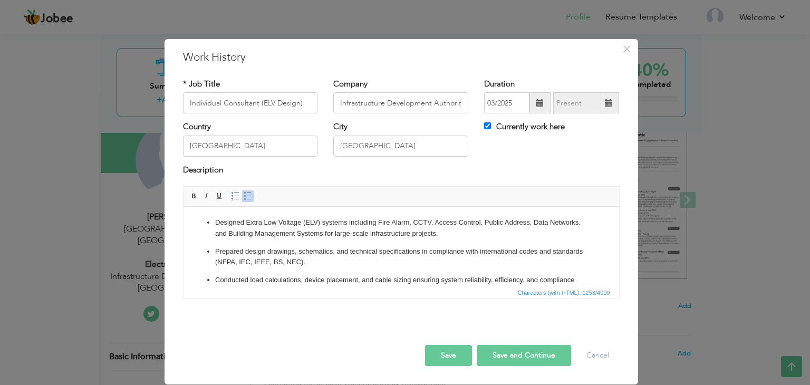
click at [430, 221] on p "Designed Extra Low Voltage (ELV) systems including Fire Alarm, CCTV, Access Con…" at bounding box center [401, 228] width 372 height 22
click at [558, 224] on p "Designed Extra Low Voltage (ELV) systems including Fire Alarm , Access Control,…" at bounding box center [401, 228] width 372 height 22
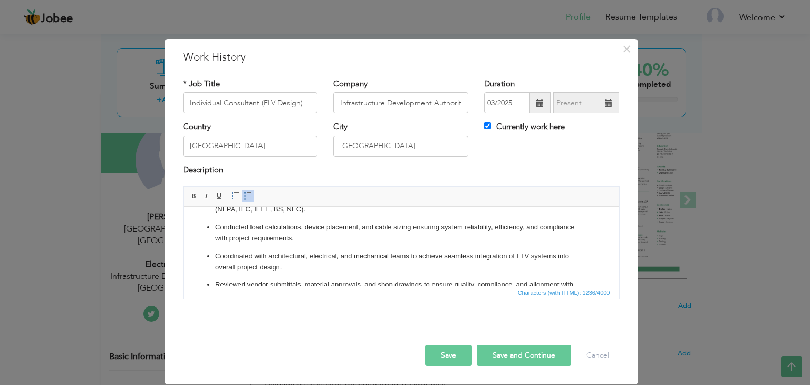
scroll to position [105, 0]
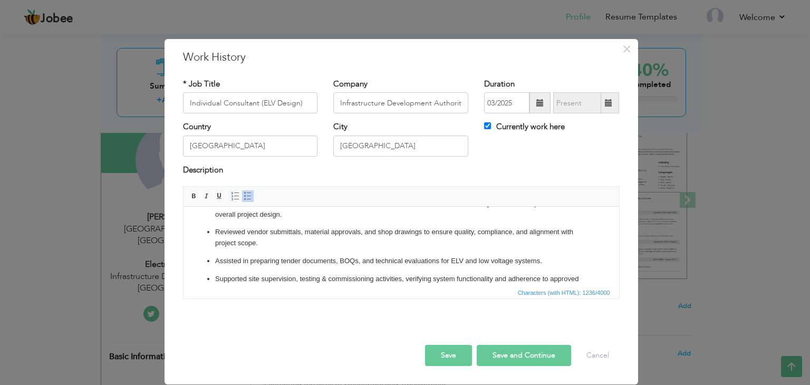
click at [360, 265] on p "Assisted in preparing tender documents, BOQs, and technical evaluations for ELV…" at bounding box center [401, 261] width 372 height 11
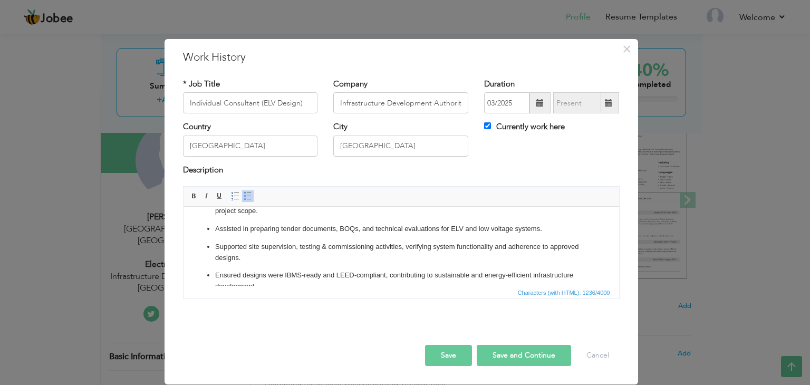
scroll to position [154, 0]
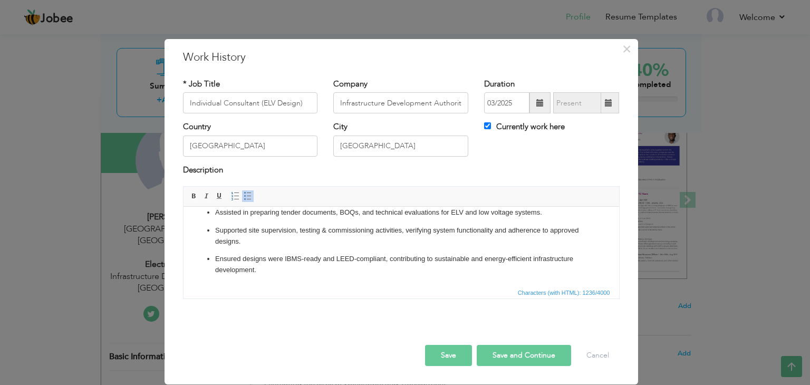
click at [439, 350] on button "Save" at bounding box center [448, 355] width 47 height 21
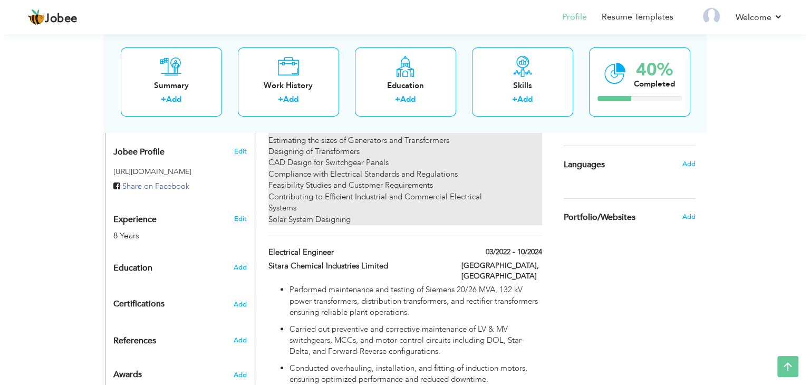
scroll to position [264, 0]
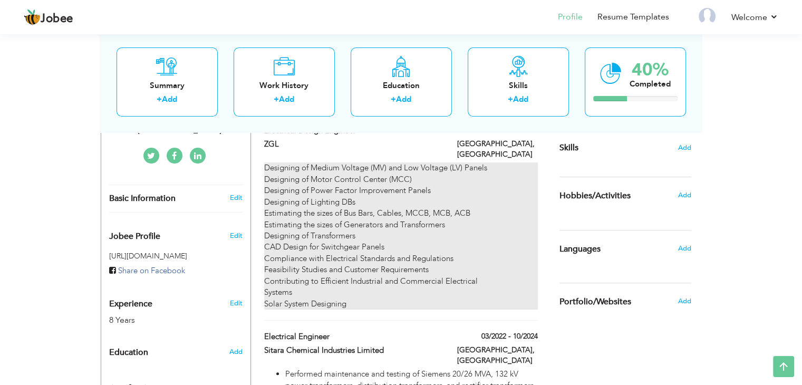
click at [440, 210] on div "Designing of Medium Voltage (MV) and Low Voltage (LV) Panels Designing of Motor…" at bounding box center [400, 235] width 273 height 147
type input "Electrical Design Engineer"
type input "ZGL"
type input "01/2017"
type input "02/2022"
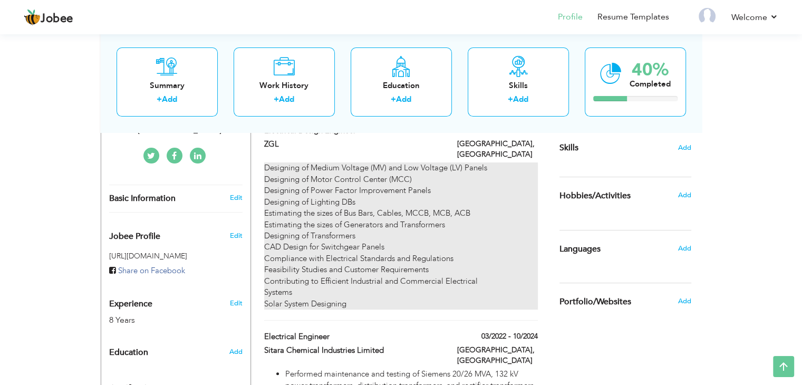
type input "[GEOGRAPHIC_DATA]"
checkbox input "false"
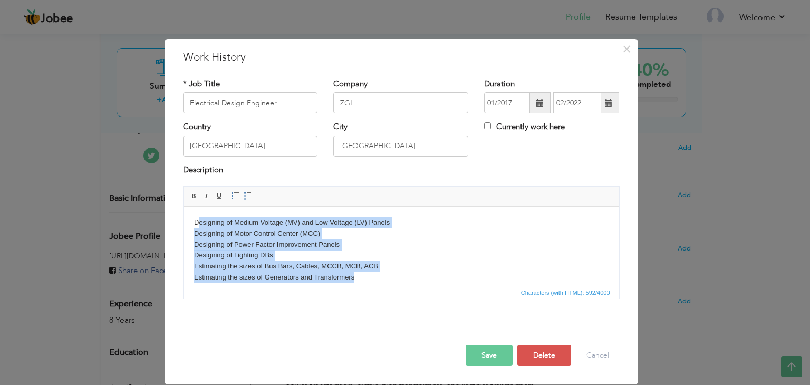
scroll to position [0, 0]
drag, startPoint x: 379, startPoint y: 279, endPoint x: 196, endPoint y: 214, distance: 194.8
click at [196, 214] on html "Designing of Medium Voltage (MV) and Low Voltage (LV) Panels Designing of Motor…" at bounding box center [401, 288] width 436 height 163
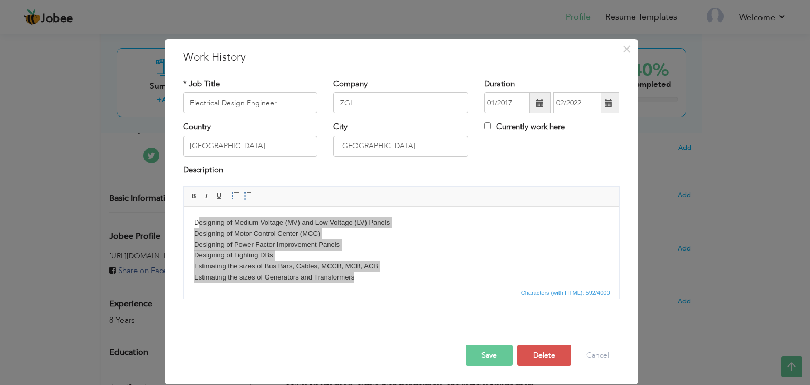
click at [354, 288] on span "Characters (with HTML): 592/4000" at bounding box center [401, 292] width 436 height 13
click at [386, 286] on span "Characters (with HTML): 592/4000" at bounding box center [401, 292] width 436 height 13
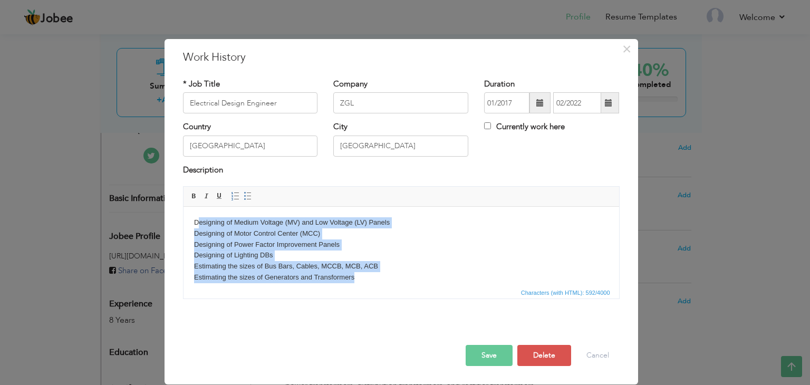
click at [375, 278] on body "Designing of Medium Voltage (MV) and Low Voltage (LV) Panels Designing of Motor…" at bounding box center [401, 288] width 414 height 142
drag, startPoint x: 373, startPoint y: 278, endPoint x: 177, endPoint y: 202, distance: 210.6
click at [183, 207] on html "Designing of Medium Voltage (MV) and Low Voltage (LV) Panels Designing of Motor…" at bounding box center [401, 288] width 436 height 163
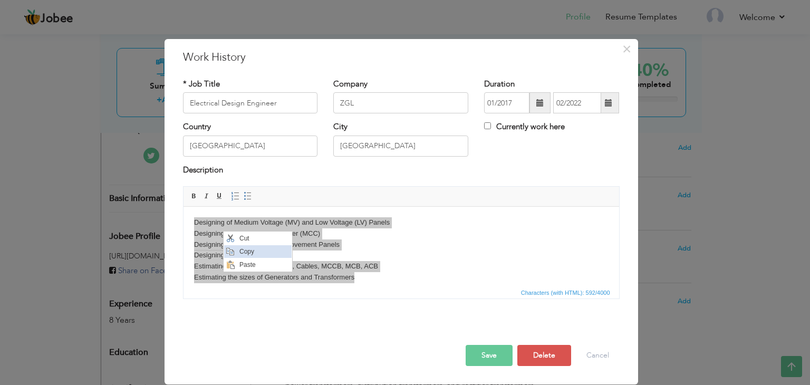
click at [263, 248] on span "Copy" at bounding box center [264, 251] width 55 height 13
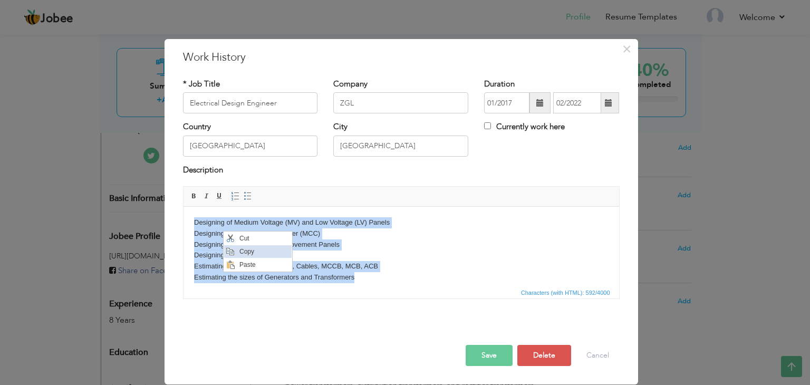
copy body "Designing of Medium Voltage (MV) and Low Voltage (LV) Panels Designing of Motor…"
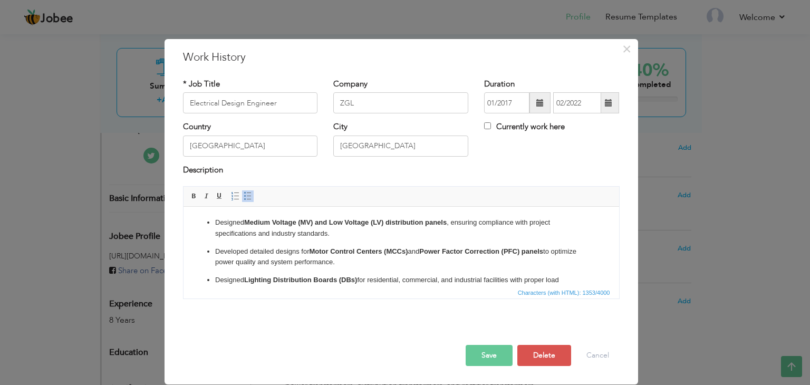
scroll to position [95, 0]
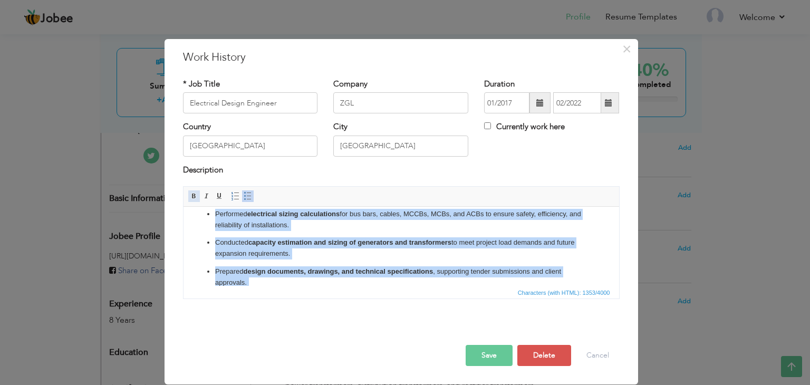
click at [196, 196] on span at bounding box center [194, 196] width 8 height 8
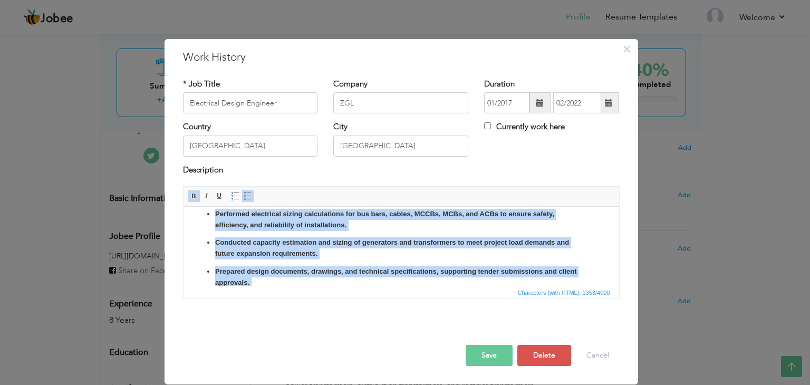
click at [196, 196] on span at bounding box center [194, 196] width 8 height 8
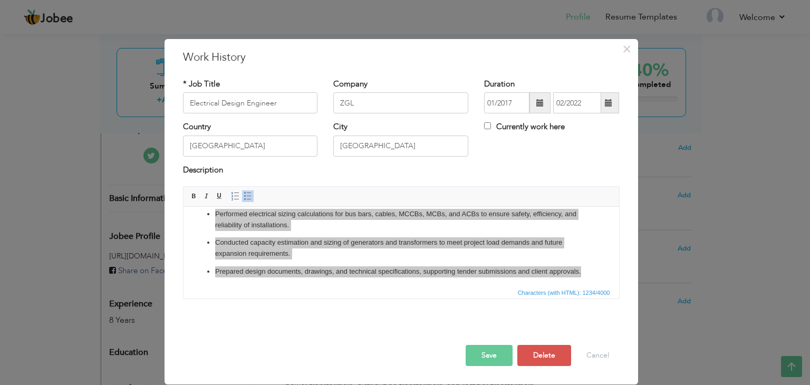
click at [489, 350] on button "Save" at bounding box center [489, 355] width 47 height 21
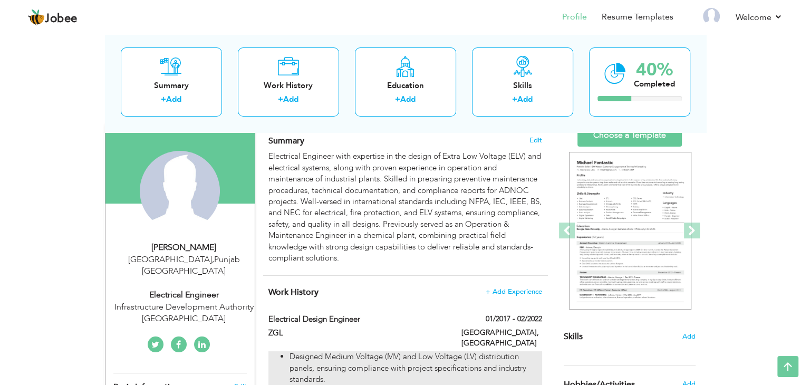
scroll to position [0, 0]
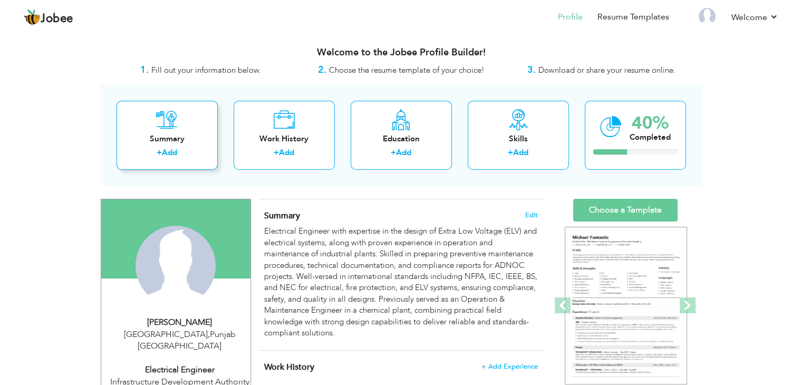
click at [185, 129] on div "Summary + Add" at bounding box center [167, 135] width 101 height 69
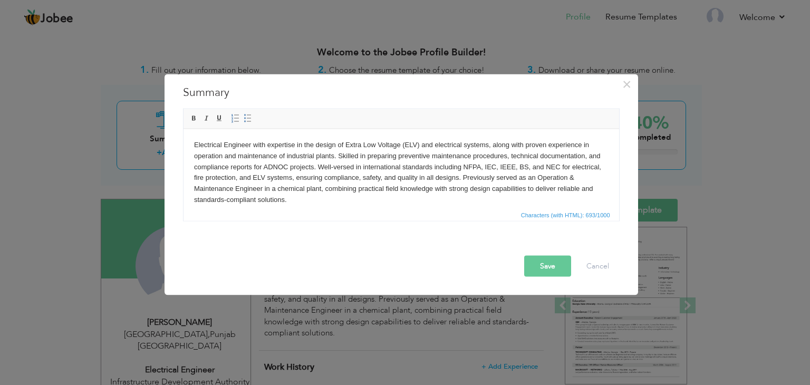
click at [284, 179] on body "Electrical Engineer with expertise in the design of Extra Low Voltage (ELV) and…" at bounding box center [401, 172] width 414 height 66
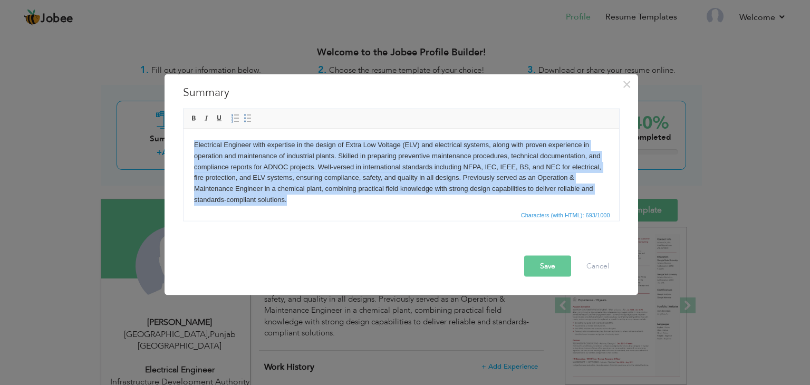
click at [467, 161] on body "Electrical Engineer with expertise in the design of Extra Low Voltage (ELV) and…" at bounding box center [401, 172] width 414 height 66
drag, startPoint x: 331, startPoint y: 201, endPoint x: 124, endPoint y: 83, distance: 237.6
click at [183, 129] on html "Electrical Engineer with expertise in the design of Extra Low Voltage (ELV) and…" at bounding box center [401, 172] width 436 height 87
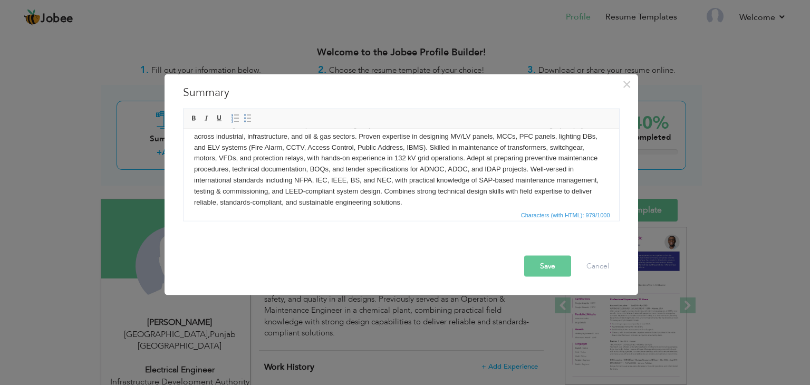
scroll to position [30, 0]
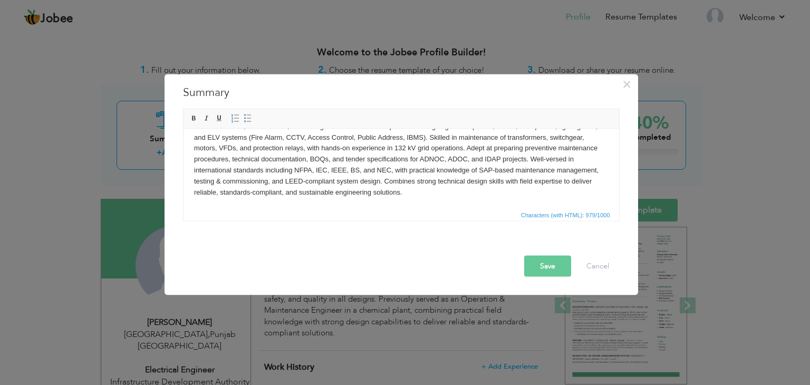
click at [547, 264] on button "Save" at bounding box center [547, 266] width 47 height 21
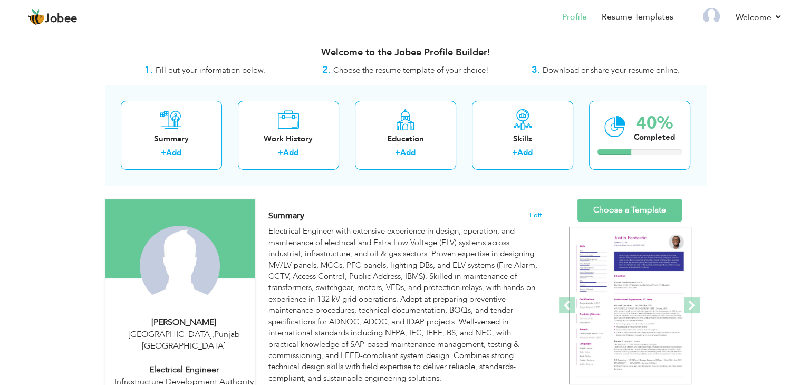
scroll to position [53, 0]
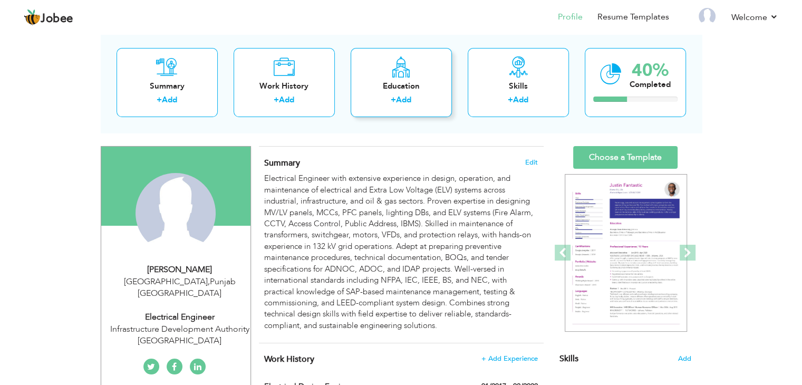
click at [404, 93] on div "Education + Add" at bounding box center [401, 82] width 101 height 69
radio input "true"
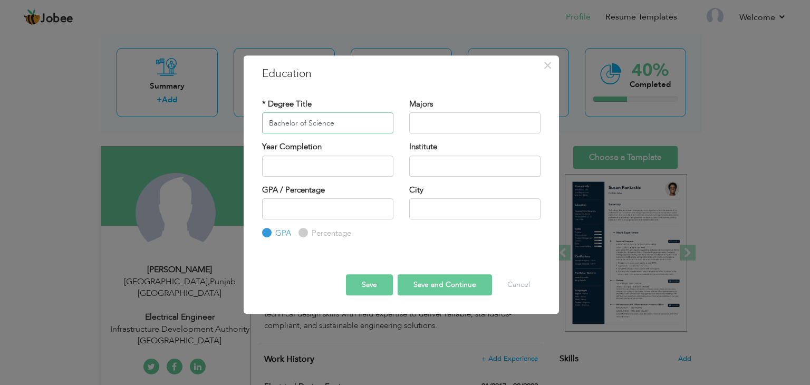
type input "Bachelor of Science"
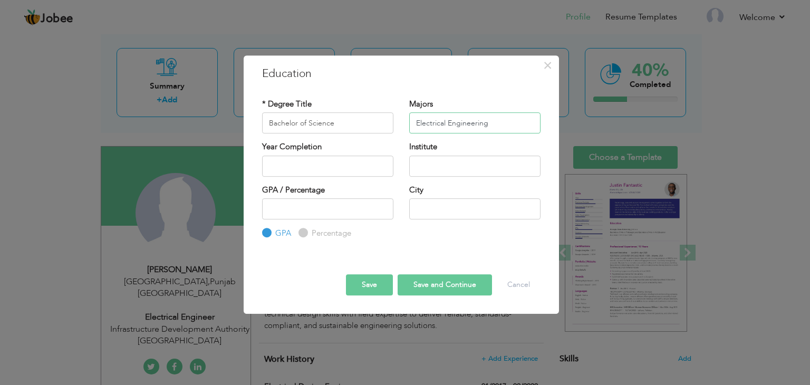
type input "Electrical Engineering"
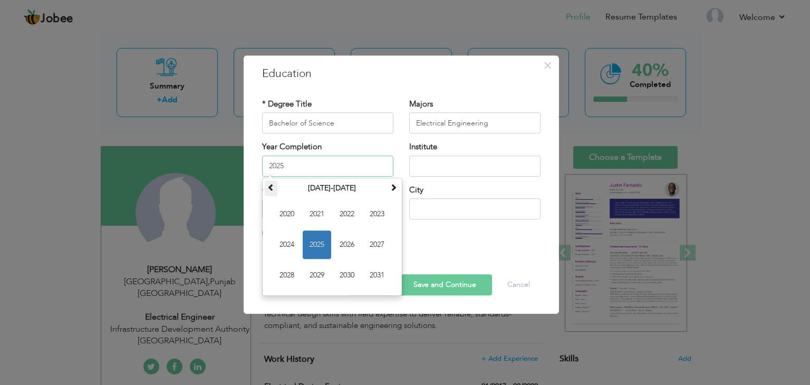
click at [266, 186] on th at bounding box center [271, 188] width 13 height 16
click at [289, 246] on span "2014" at bounding box center [287, 244] width 28 height 28
type input "2014"
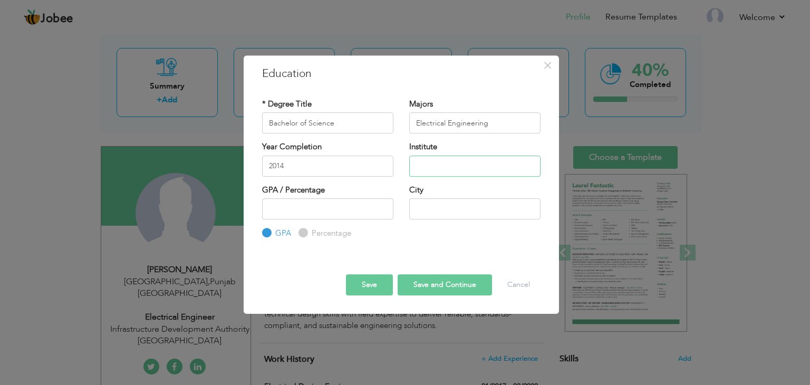
click at [451, 161] on input "text" at bounding box center [474, 166] width 131 height 21
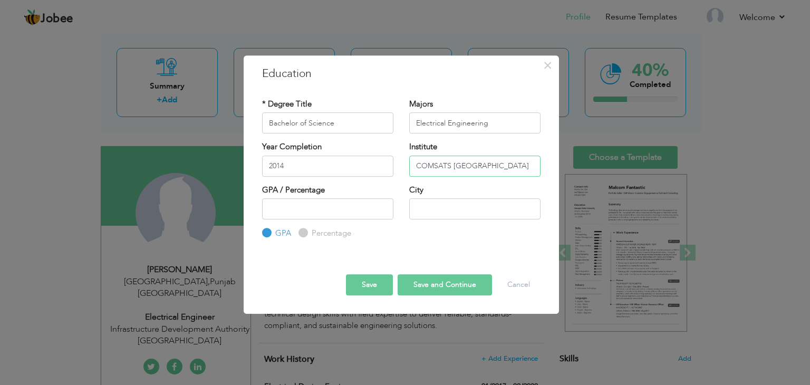
type input "COMSATS [GEOGRAPHIC_DATA]"
click at [386, 211] on input "number" at bounding box center [327, 208] width 131 height 21
type input "3.02"
click at [447, 201] on input "text" at bounding box center [474, 208] width 131 height 21
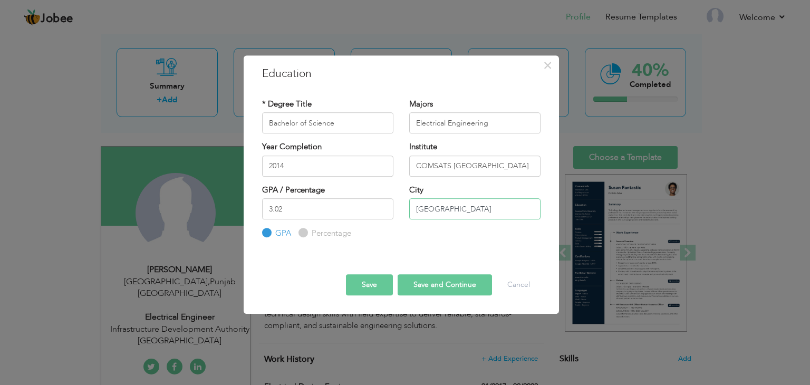
type input "[GEOGRAPHIC_DATA]"
click at [430, 287] on button "Save and Continue" at bounding box center [445, 284] width 94 height 21
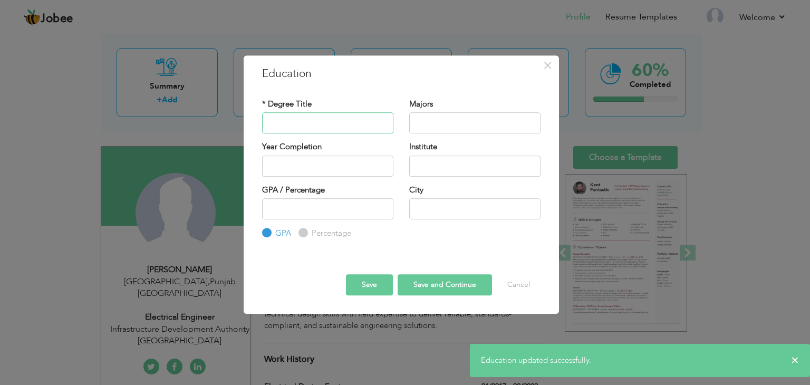
click at [327, 117] on input "text" at bounding box center [327, 122] width 131 height 21
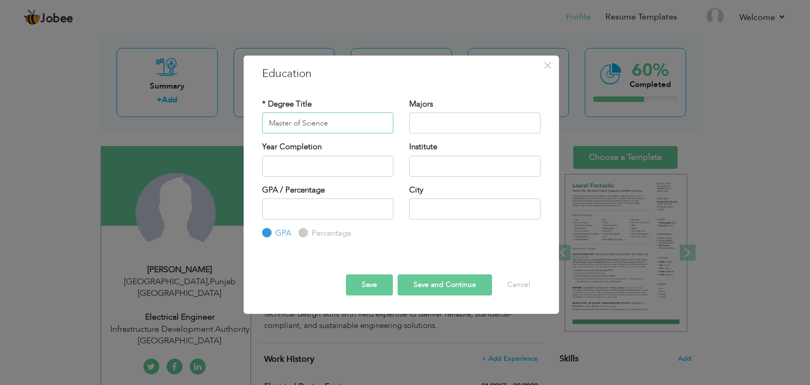
type input "Master of Science"
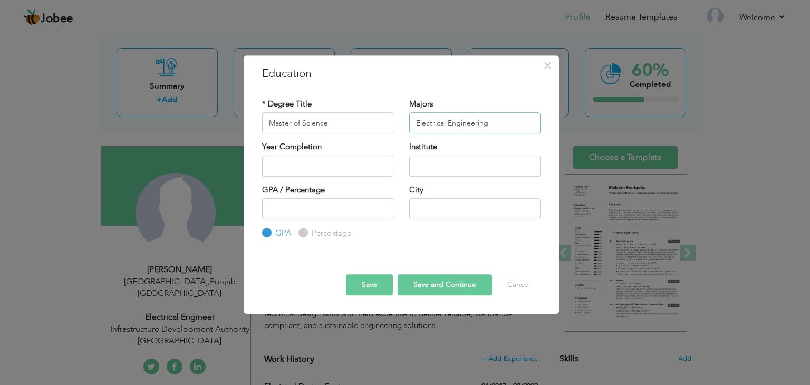
type input "Electrical Engineering"
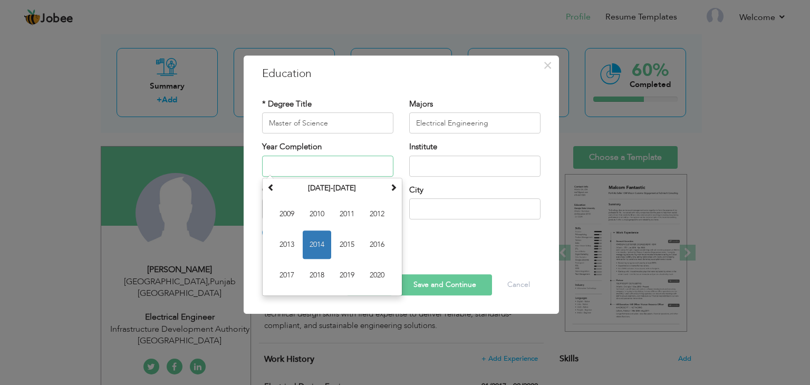
click at [286, 270] on span "2017" at bounding box center [287, 275] width 28 height 28
type input "2017"
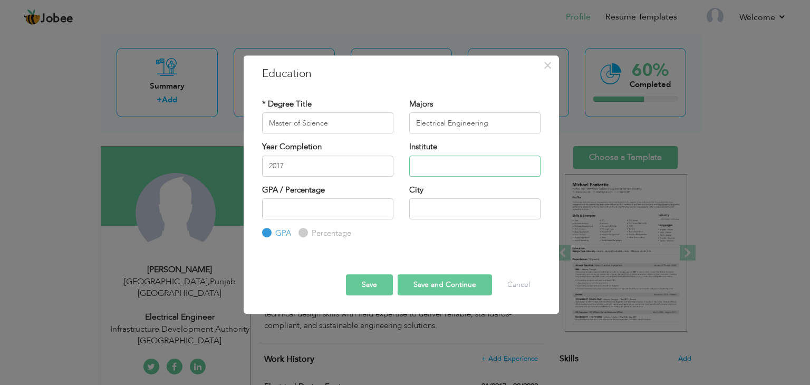
click at [439, 171] on input "text" at bounding box center [474, 166] width 131 height 21
type input "[GEOGRAPHIC_DATA]"
click at [363, 206] on input "number" at bounding box center [327, 208] width 131 height 21
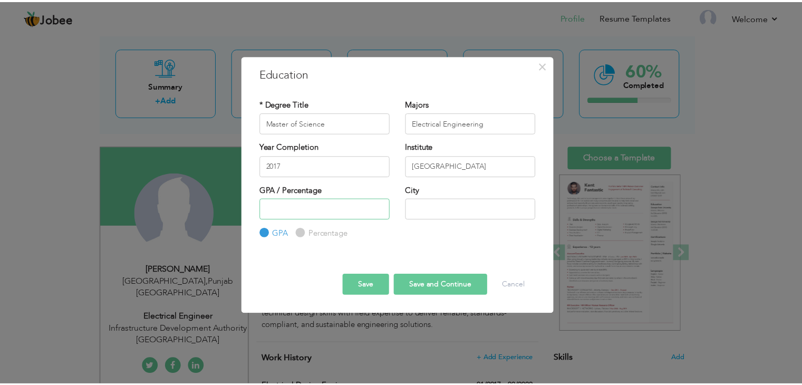
scroll to position [0, 0]
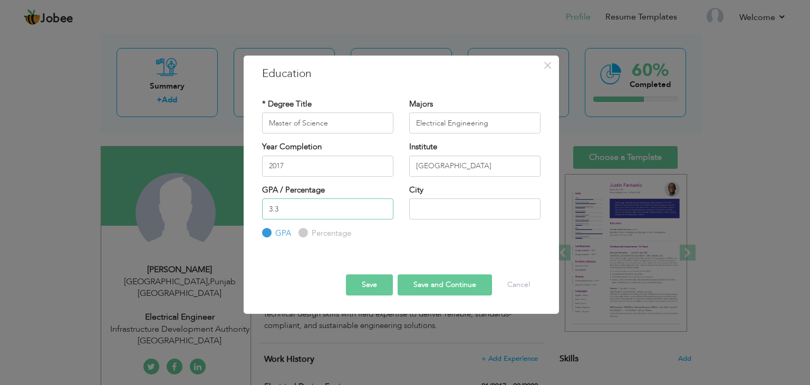
type input "3.3"
click at [459, 206] on input "text" at bounding box center [474, 208] width 131 height 21
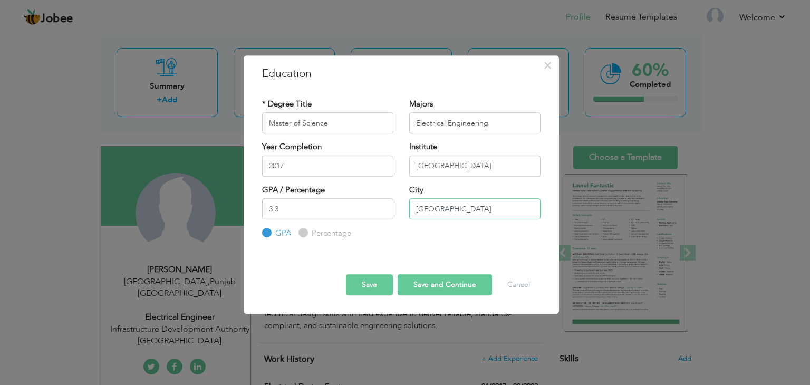
type input "[GEOGRAPHIC_DATA]"
click at [375, 282] on button "Save" at bounding box center [369, 284] width 47 height 21
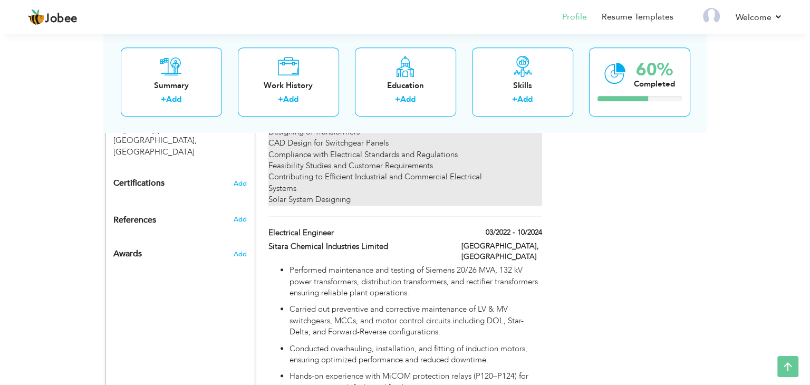
scroll to position [422, 0]
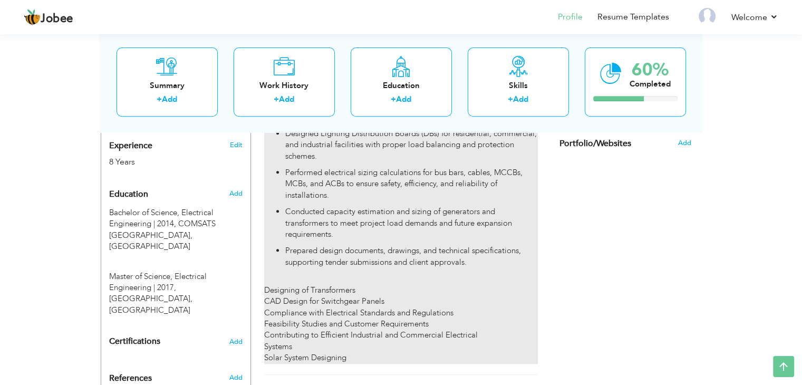
click at [342, 245] on p "Prepared design documents, drawings, and technical specifications, supporting t…" at bounding box center [411, 256] width 252 height 23
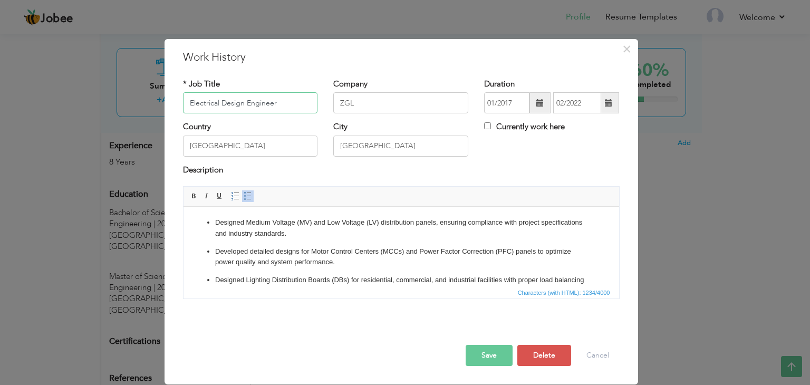
scroll to position [202, 0]
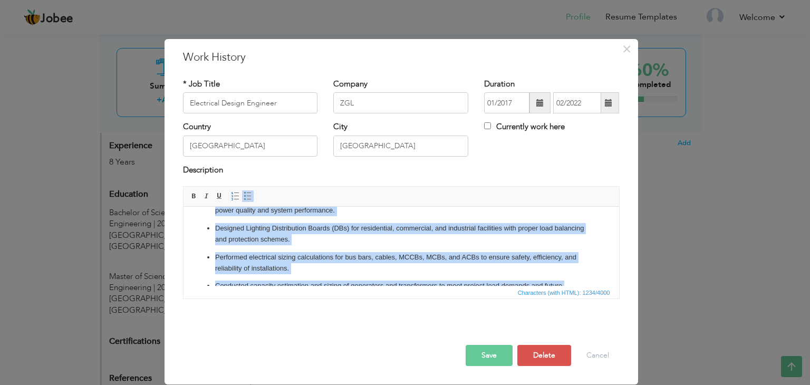
drag, startPoint x: 284, startPoint y: 265, endPoint x: 176, endPoint y: 209, distance: 121.9
click at [183, 209] on html "Designed Medium Voltage (MV) and Low Voltage (LV) distribution panels, ensuring…" at bounding box center [401, 290] width 436 height 270
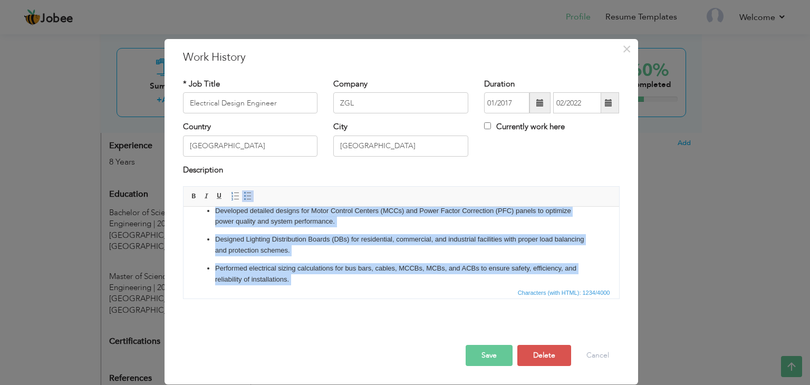
click at [295, 256] on ul "Designed Medium Voltage (MV) and Low Voltage (LV) distribution panels, ensuring…" at bounding box center [401, 254] width 414 height 155
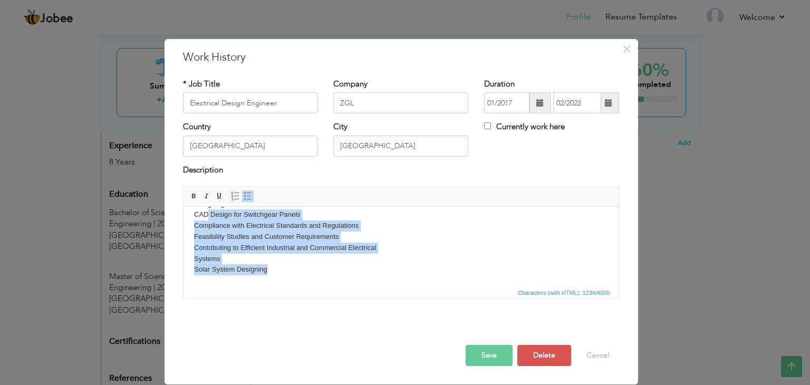
drag, startPoint x: 277, startPoint y: 266, endPoint x: 206, endPoint y: 215, distance: 87.2
click at [206, 215] on body "Designed Medium Voltage (MV) and Low Voltage (LV) distribution panels, ensuring…" at bounding box center [401, 150] width 414 height 249
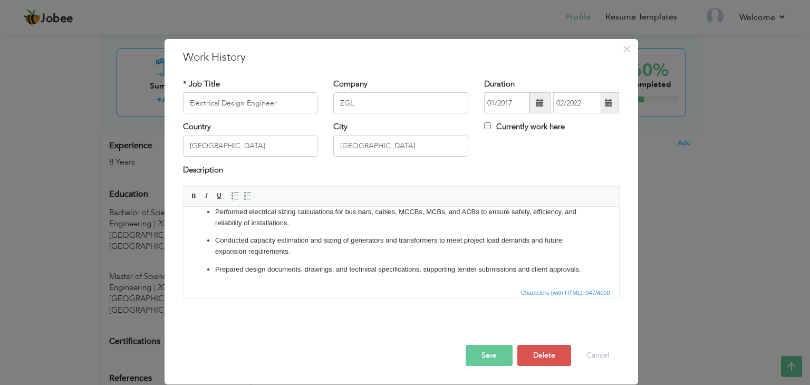
scroll to position [108, 0]
click at [475, 356] on button "Save" at bounding box center [489, 355] width 47 height 21
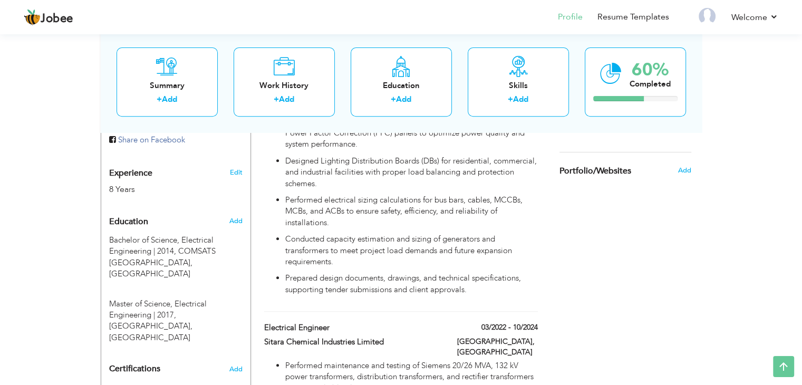
scroll to position [475, 0]
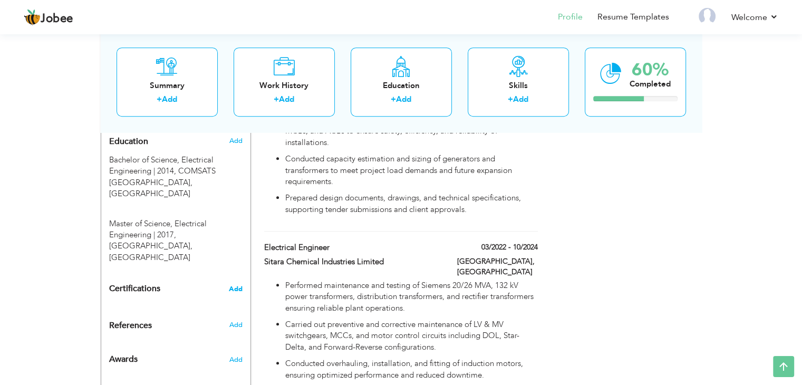
click at [236, 285] on span "Add" at bounding box center [236, 288] width 14 height 7
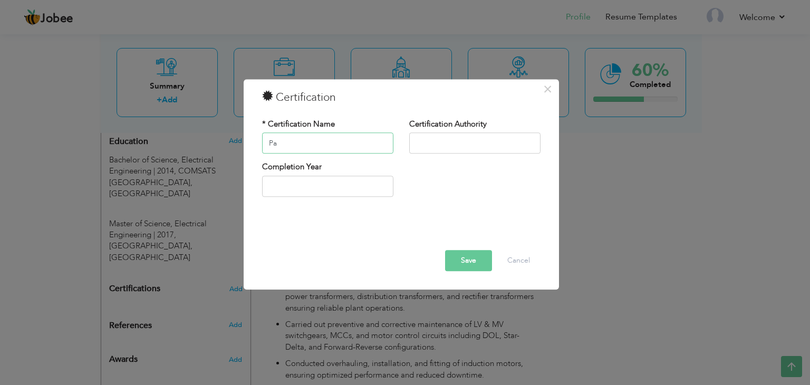
type input "P"
type input "Registered Engineer"
type input "Pakistan Engineering Council"
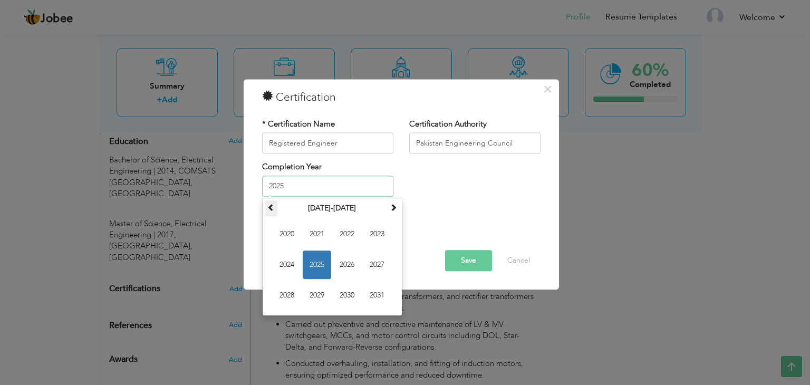
click at [269, 208] on span at bounding box center [270, 207] width 7 height 7
click at [322, 260] on span "2015" at bounding box center [317, 264] width 28 height 28
type input "2015"
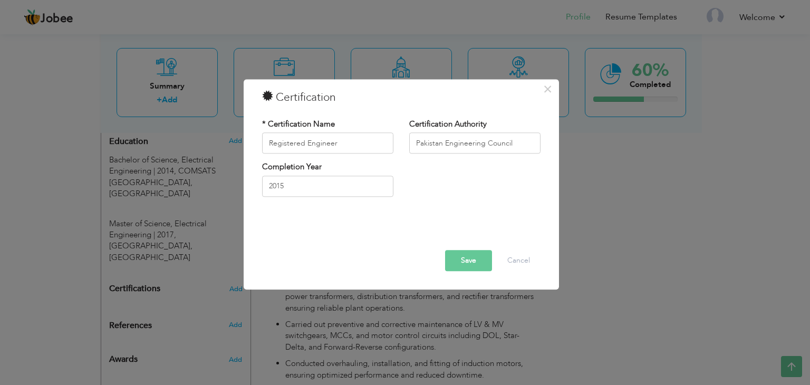
click at [465, 261] on button "Save" at bounding box center [468, 260] width 47 height 21
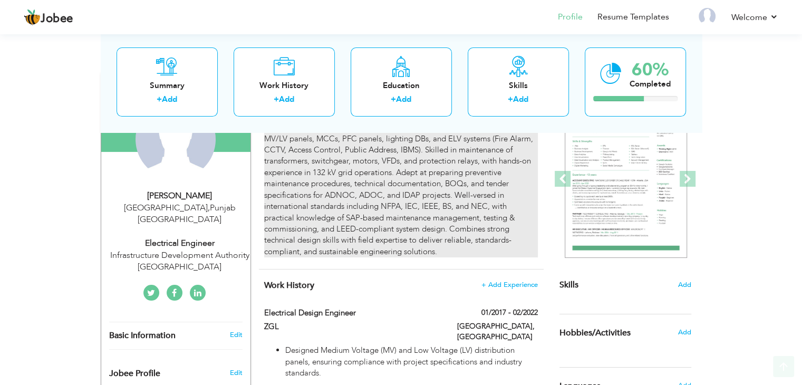
scroll to position [211, 0]
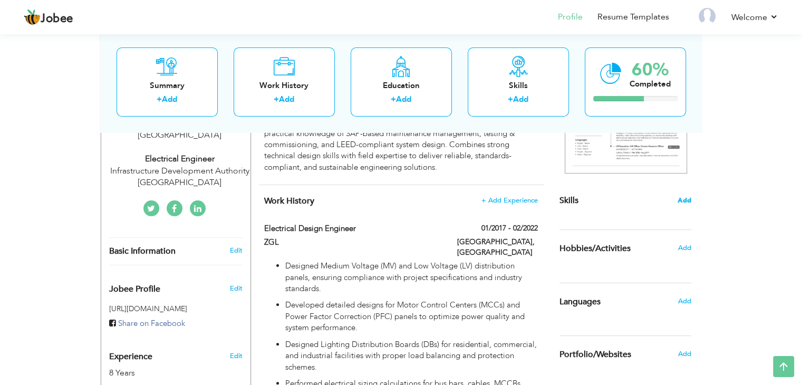
click at [683, 200] on span "Add" at bounding box center [685, 201] width 14 height 10
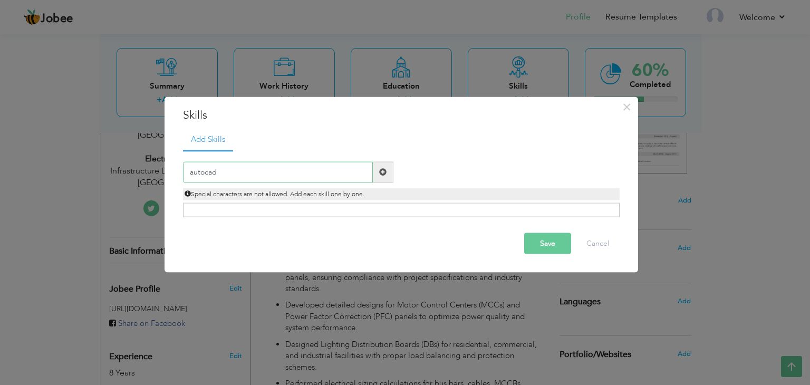
drag, startPoint x: 235, startPoint y: 172, endPoint x: 20, endPoint y: 161, distance: 216.0
click at [20, 161] on div "× Skills Add Skills autocad Duplicate entry Already Exist Save" at bounding box center [405, 192] width 810 height 385
type input "AUTOCAD"
click at [379, 169] on span at bounding box center [382, 171] width 7 height 7
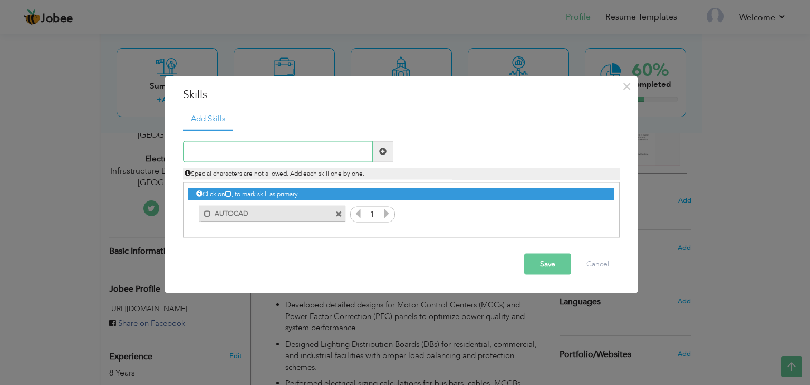
click at [329, 150] on input "text" at bounding box center [278, 151] width 190 height 21
type input "MATLAB"
click at [385, 151] on span at bounding box center [382, 151] width 7 height 7
click at [340, 154] on input "text" at bounding box center [278, 151] width 190 height 21
type input "s"
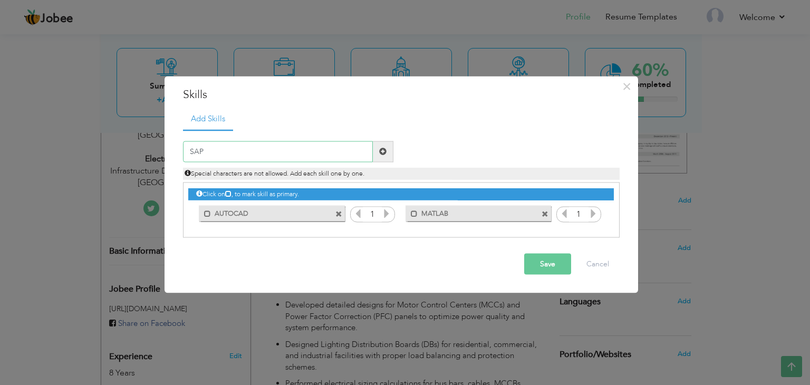
type input "SAP"
click at [384, 150] on span at bounding box center [382, 151] width 7 height 7
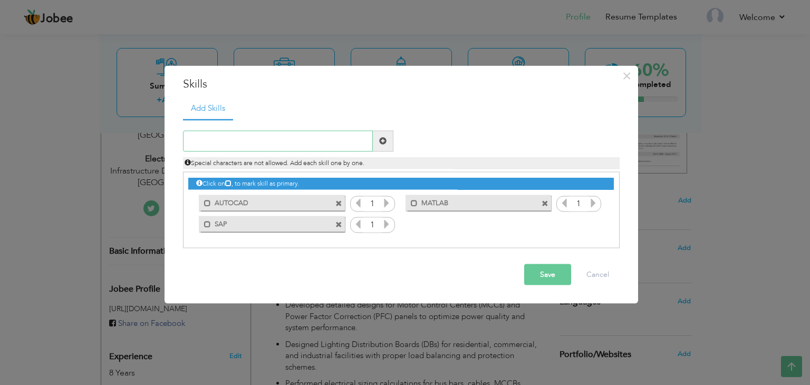
click at [323, 146] on input "text" at bounding box center [278, 140] width 190 height 21
type input "MULTISIM"
click at [378, 143] on span at bounding box center [383, 140] width 21 height 21
click at [355, 142] on input "text" at bounding box center [278, 140] width 190 height 21
type input "MICROSOFT OFFICE"
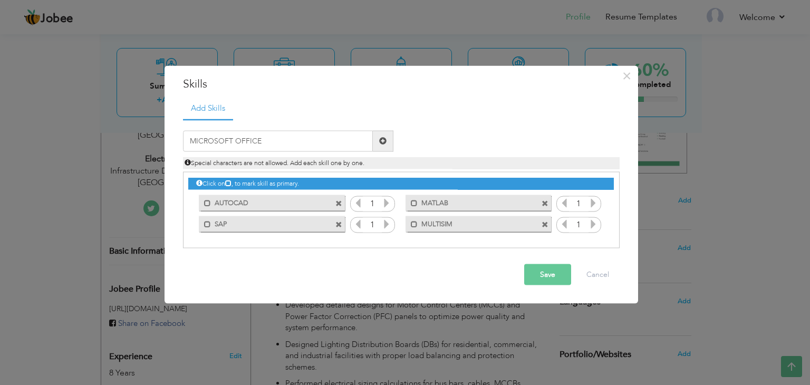
click at [536, 270] on button "Save" at bounding box center [547, 274] width 47 height 21
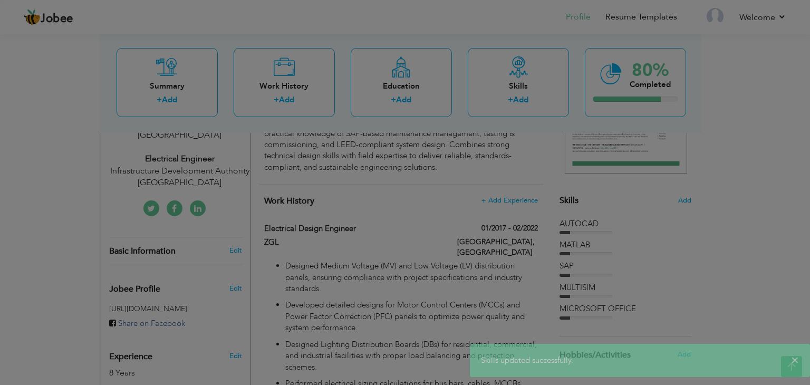
drag, startPoint x: 536, startPoint y: 270, endPoint x: 452, endPoint y: 249, distance: 87.1
click at [452, 249] on div "× Skills Add Skills" at bounding box center [401, 184] width 473 height 259
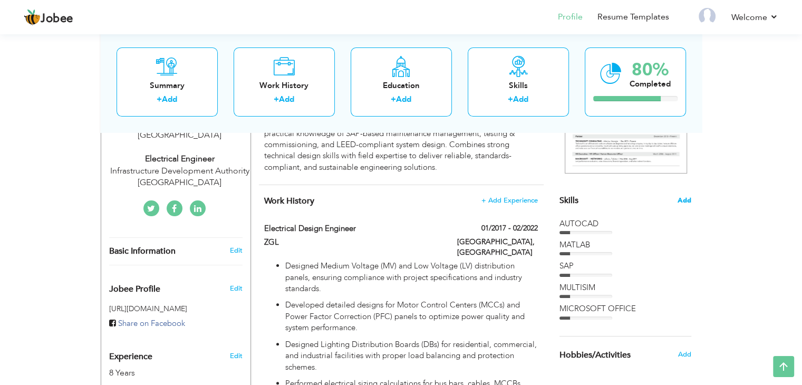
click at [685, 202] on span "Add" at bounding box center [685, 201] width 14 height 10
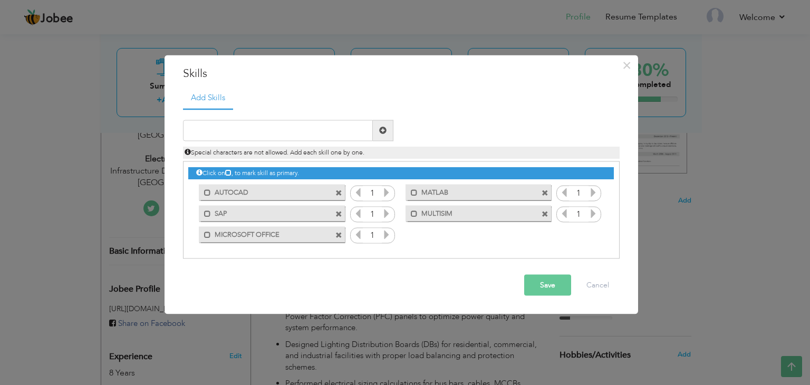
click at [388, 189] on icon at bounding box center [386, 191] width 9 height 9
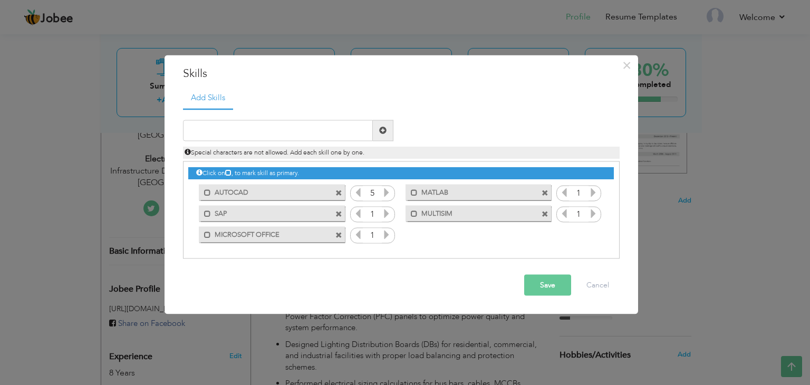
click at [388, 189] on icon at bounding box center [386, 191] width 9 height 9
click at [387, 214] on icon at bounding box center [386, 212] width 9 height 9
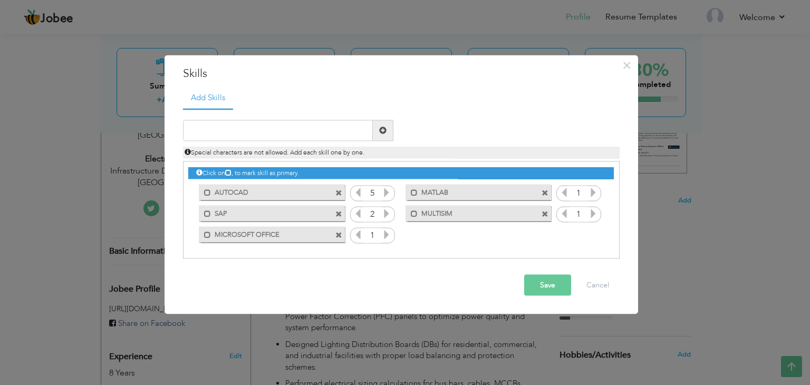
click at [387, 214] on icon at bounding box center [386, 212] width 9 height 9
click at [387, 234] on icon at bounding box center [386, 233] width 9 height 9
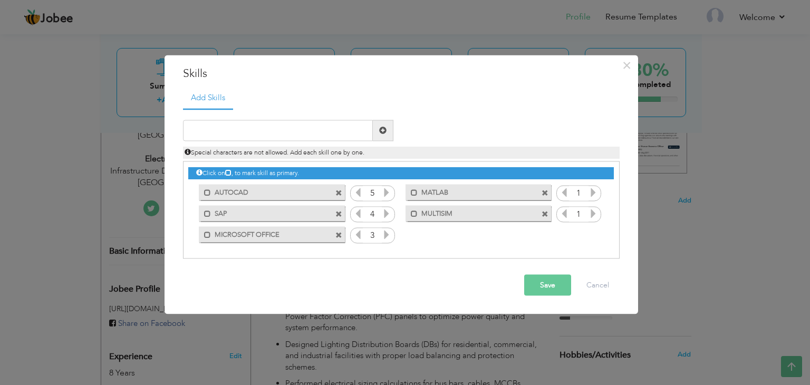
click at [387, 234] on icon at bounding box center [386, 233] width 9 height 9
click at [593, 192] on icon at bounding box center [592, 191] width 9 height 9
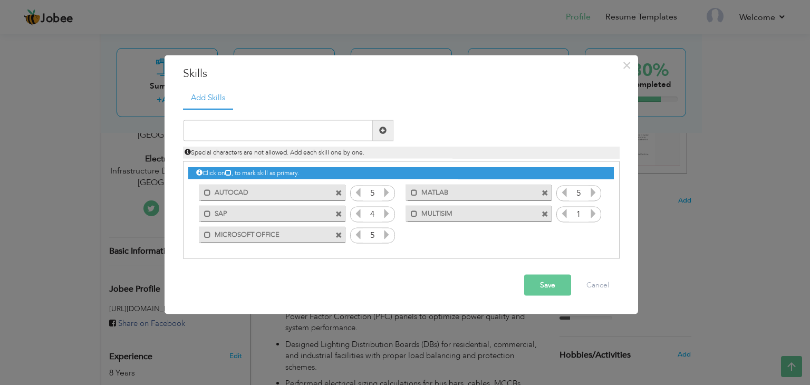
click at [592, 214] on icon at bounding box center [592, 212] width 9 height 9
click at [295, 131] on input "text" at bounding box center [278, 130] width 190 height 21
click at [557, 296] on div "Save Cancel" at bounding box center [401, 284] width 452 height 37
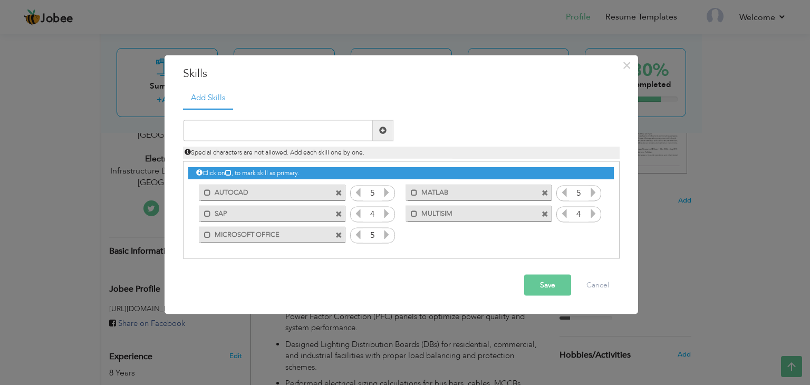
click at [552, 285] on button "Save" at bounding box center [547, 284] width 47 height 21
